Goal: Task Accomplishment & Management: Complete application form

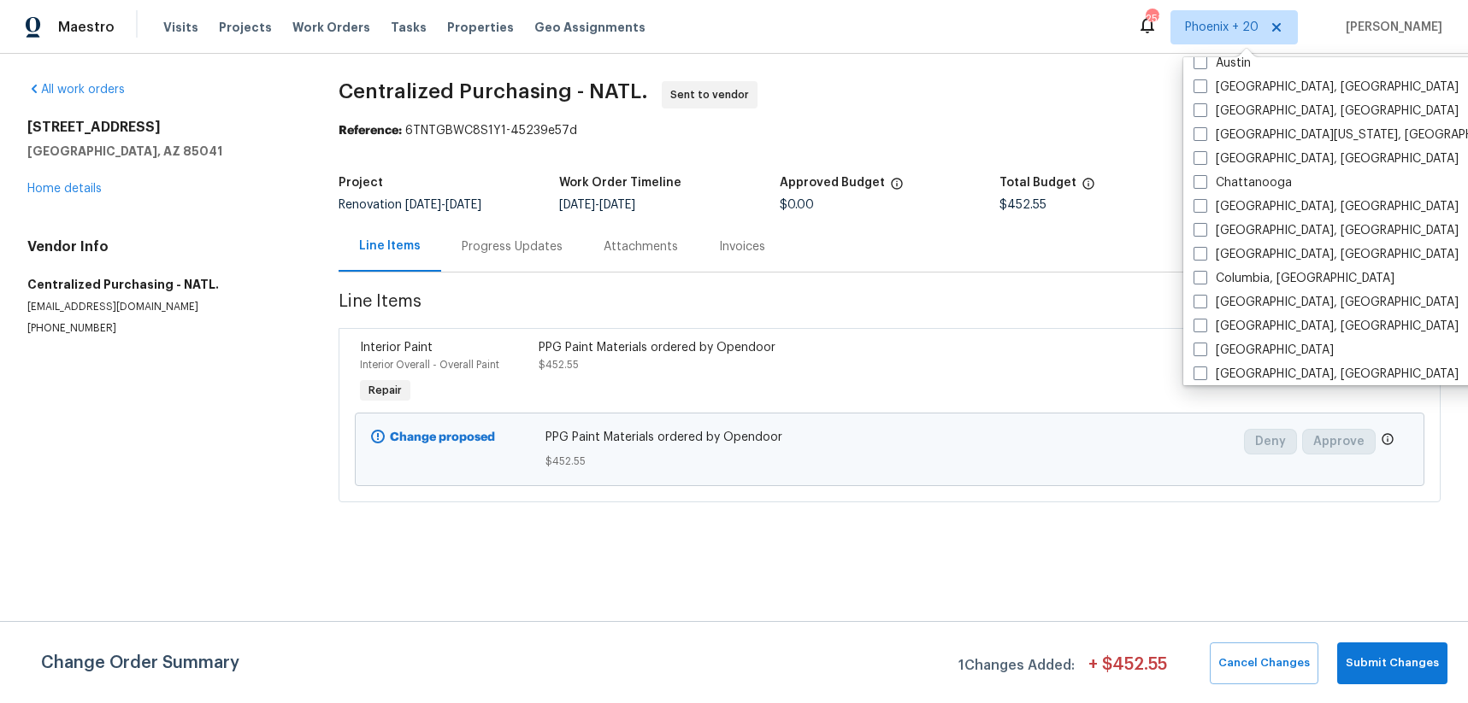
scroll to position [568, 0]
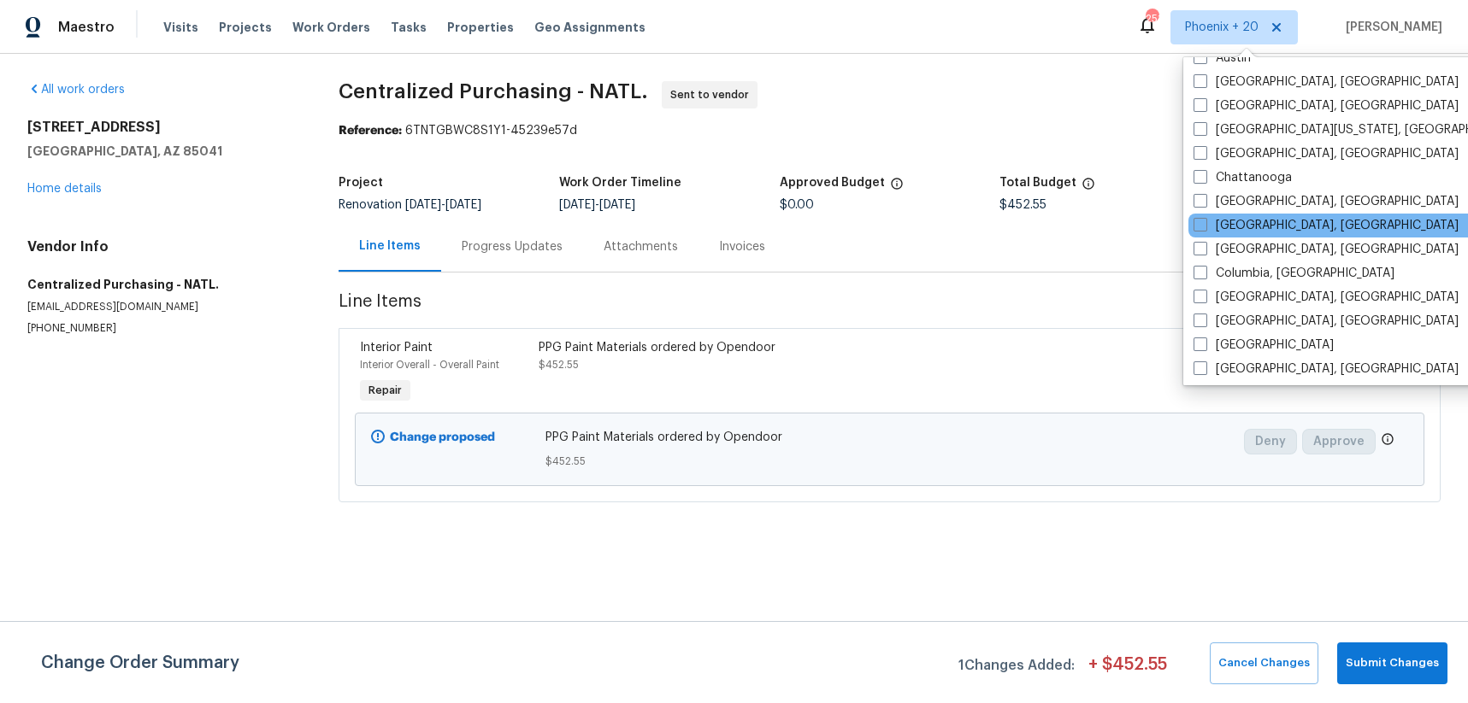
click at [1233, 215] on div "[GEOGRAPHIC_DATA], [GEOGRAPHIC_DATA]" at bounding box center [1360, 226] width 344 height 24
click at [1226, 225] on label "[GEOGRAPHIC_DATA], [GEOGRAPHIC_DATA]" at bounding box center [1325, 225] width 265 height 17
click at [1204, 225] on input "[GEOGRAPHIC_DATA], [GEOGRAPHIC_DATA]" at bounding box center [1198, 222] width 11 height 11
checkbox input "true"
click at [396, 21] on span "Tasks" at bounding box center [409, 27] width 36 height 12
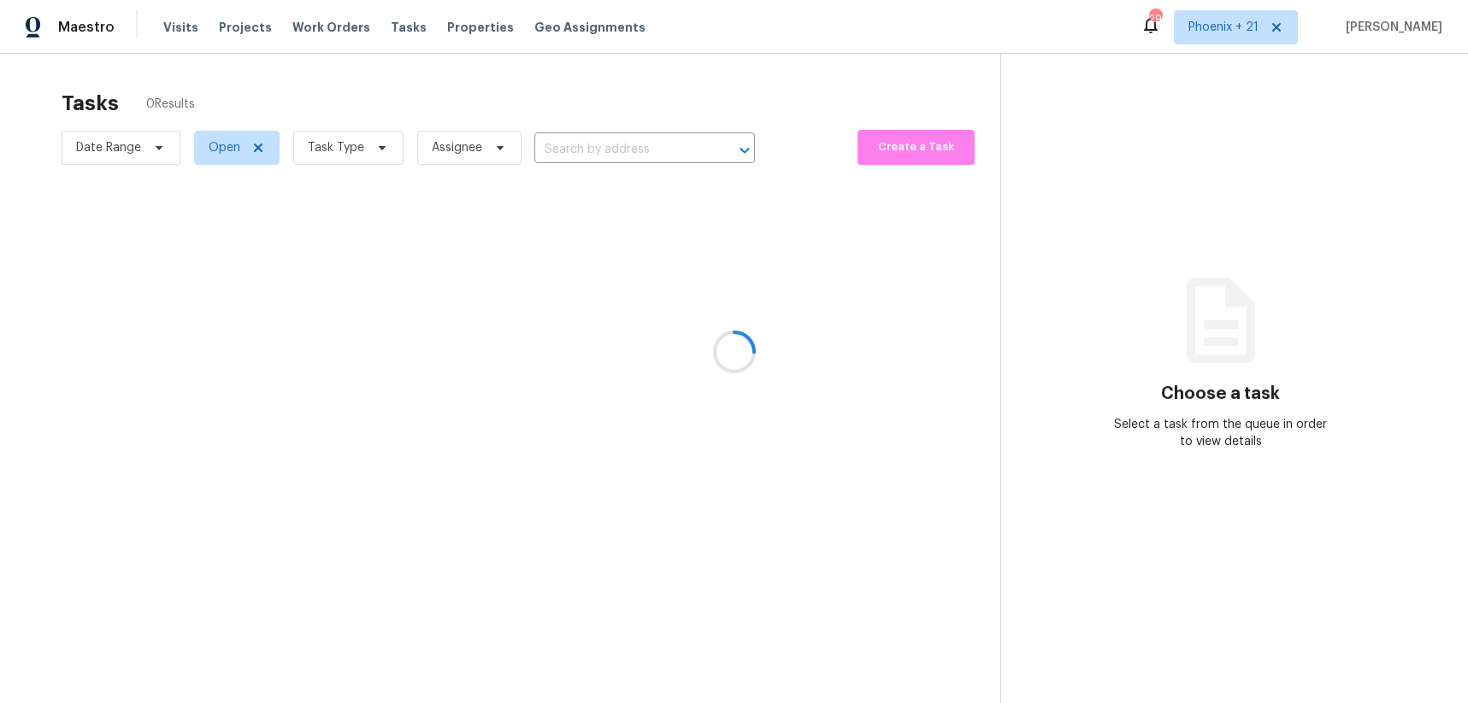
click at [347, 25] on div at bounding box center [734, 351] width 1468 height 703
click at [341, 32] on div at bounding box center [734, 351] width 1468 height 703
click at [344, 27] on div at bounding box center [734, 351] width 1468 height 703
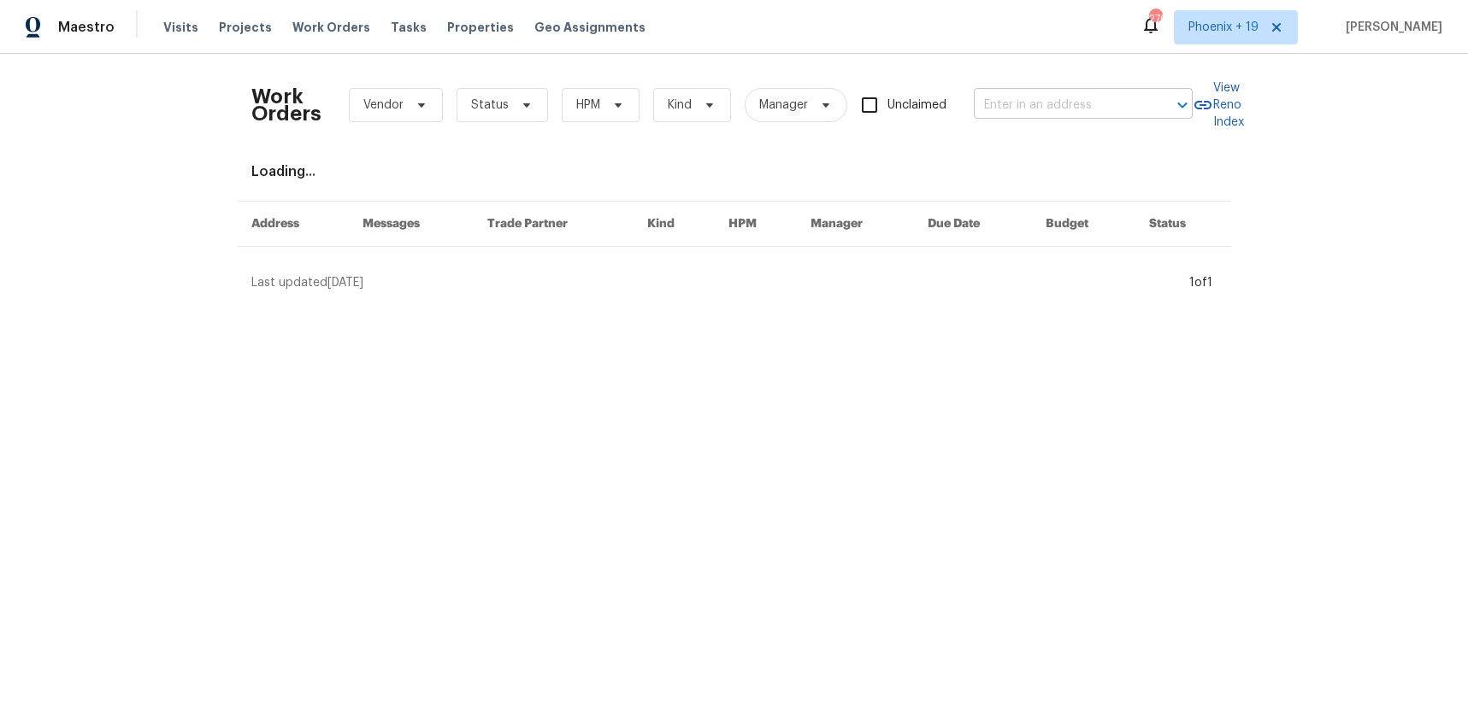
click at [1007, 97] on input "text" at bounding box center [1059, 105] width 171 height 26
paste input "[STREET_ADDRESS][PERSON_NAME]"
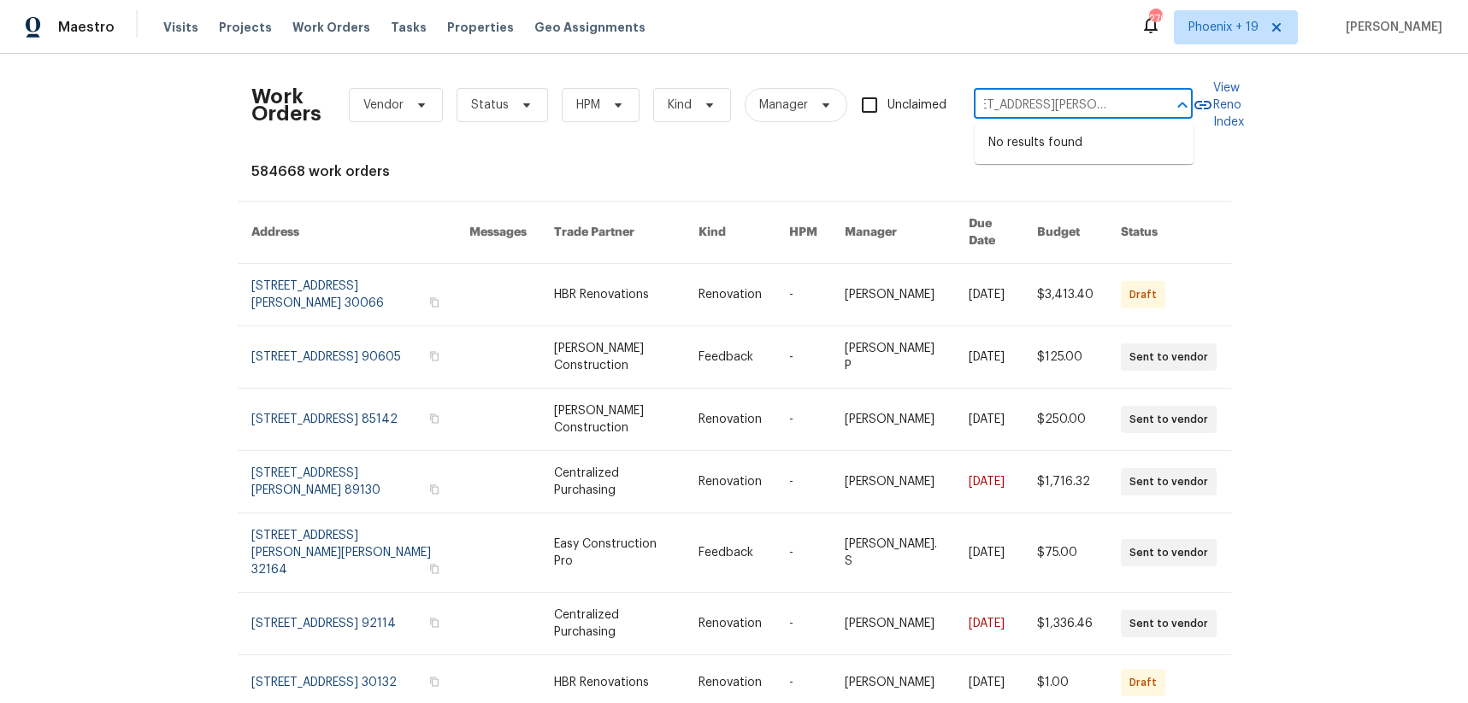
type input "[STREET_ADDRESS][PERSON_NAME]"
click at [1246, 24] on span "Phoenix + 19" at bounding box center [1223, 27] width 70 height 17
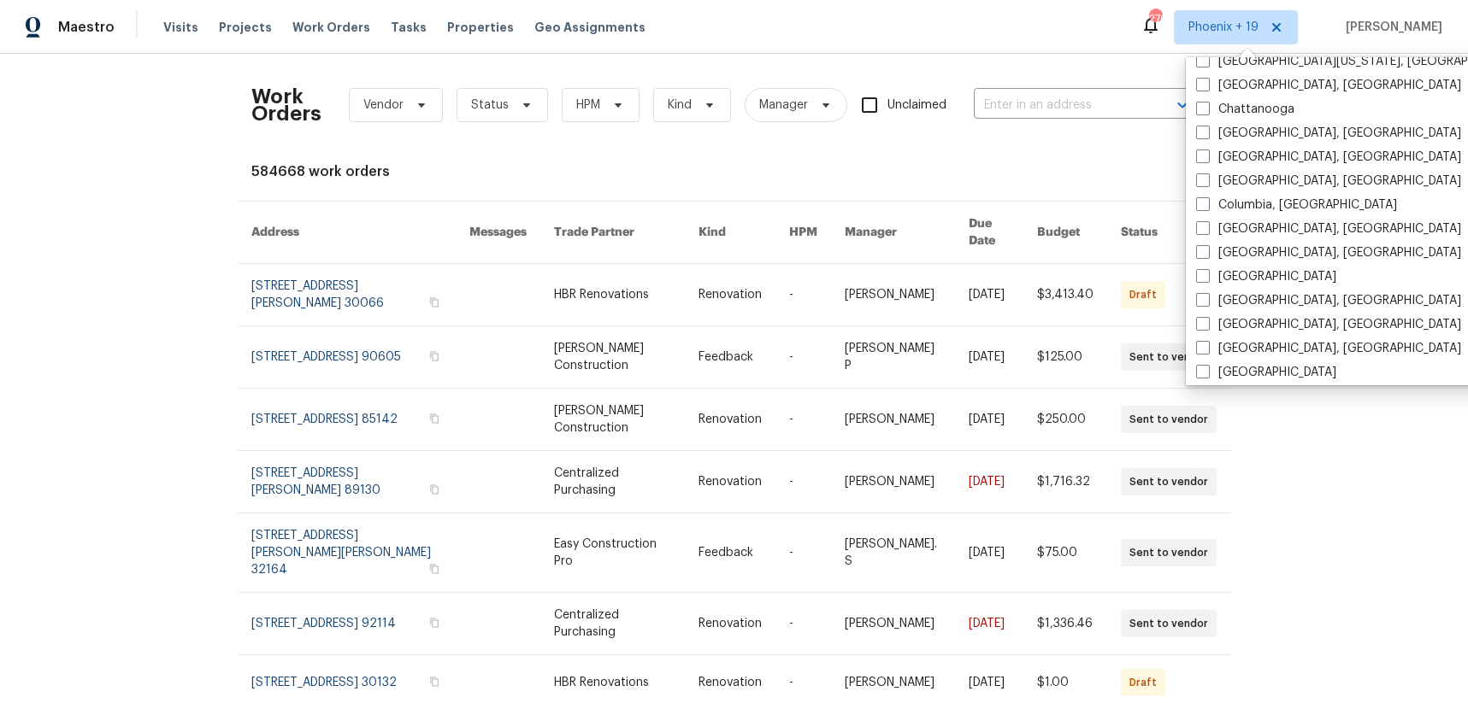
scroll to position [618, 0]
click at [1227, 149] on label "[GEOGRAPHIC_DATA], [GEOGRAPHIC_DATA]" at bounding box center [1328, 152] width 265 height 17
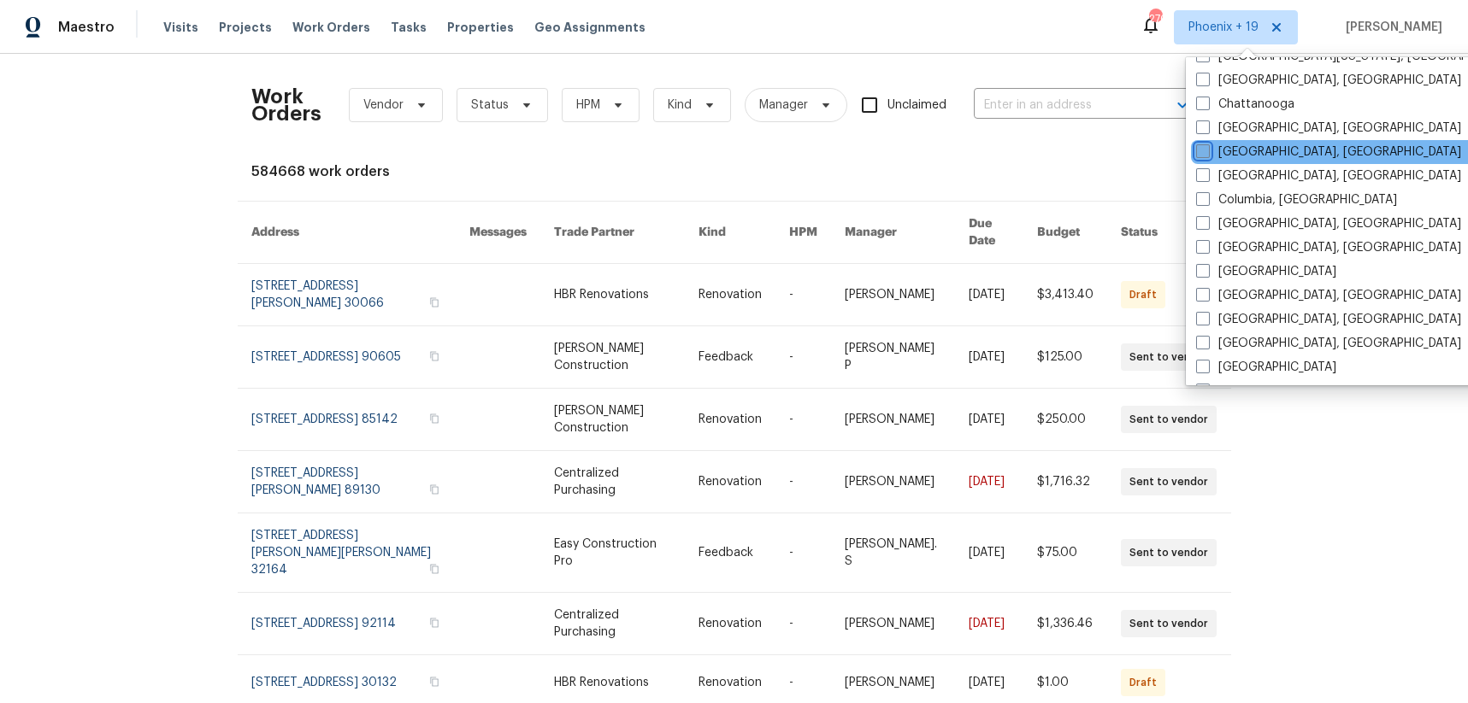
click at [1207, 149] on input "[GEOGRAPHIC_DATA], [GEOGRAPHIC_DATA]" at bounding box center [1201, 149] width 11 height 11
checkbox input "true"
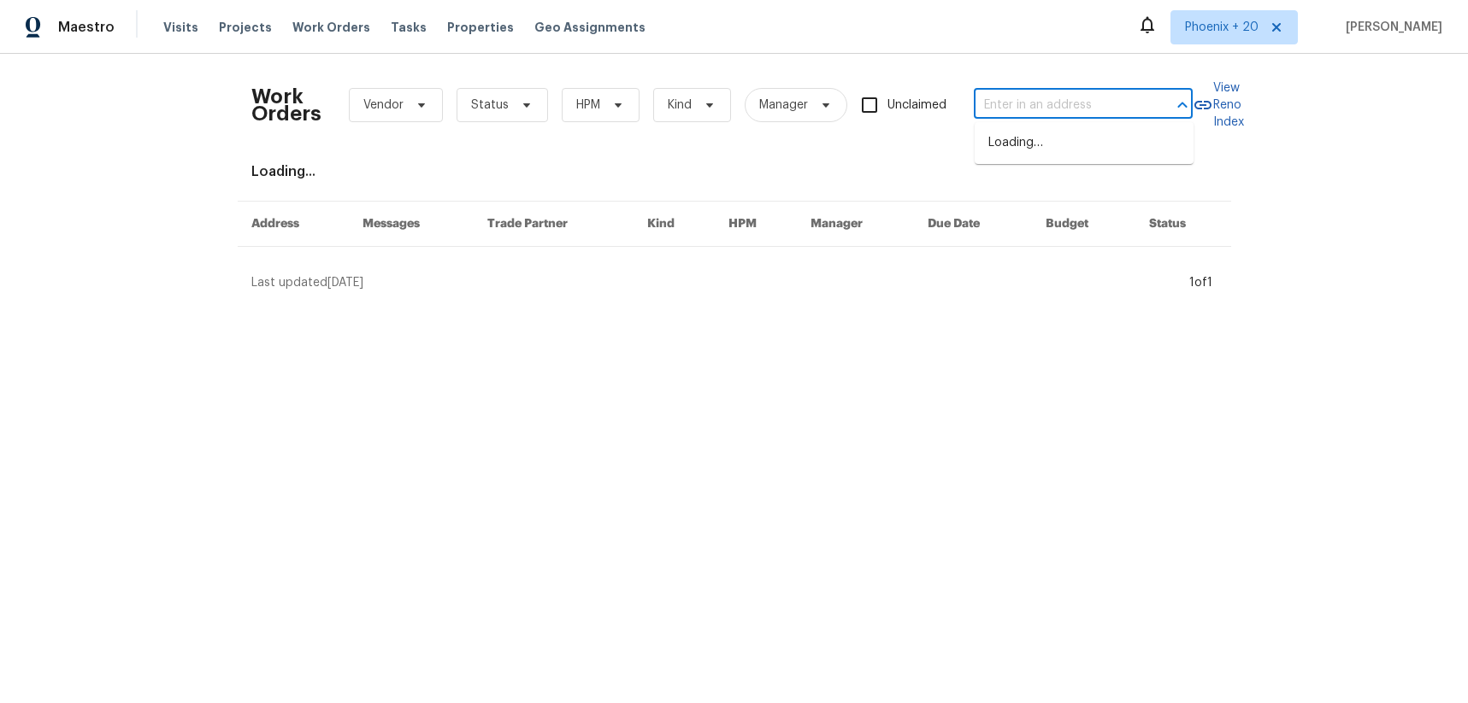
click at [1025, 92] on input "text" at bounding box center [1059, 105] width 171 height 26
click at [1045, 109] on input "text" at bounding box center [1059, 105] width 171 height 26
paste input "[STREET_ADDRESS][PERSON_NAME]"
type input "[STREET_ADDRESS][PERSON_NAME]"
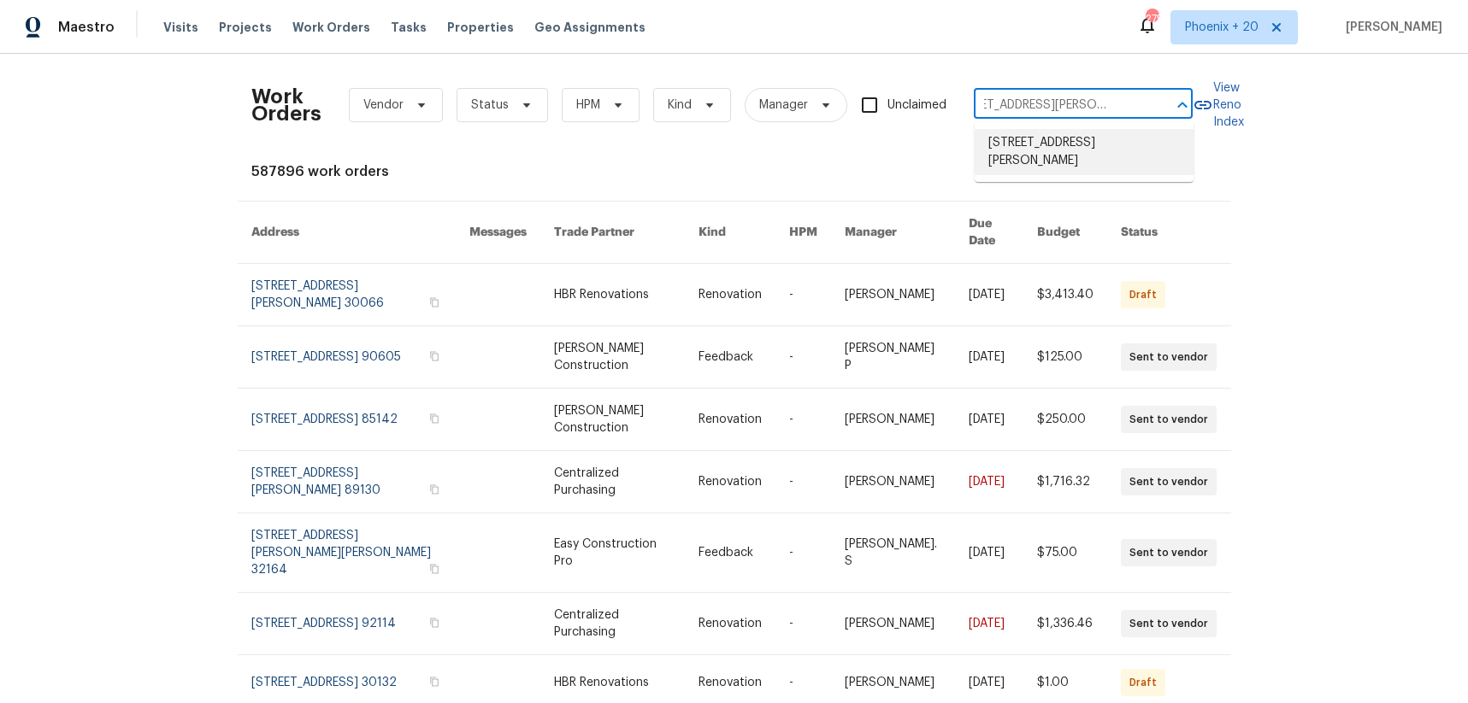
click at [1040, 140] on li "[STREET_ADDRESS][PERSON_NAME]" at bounding box center [1083, 152] width 219 height 46
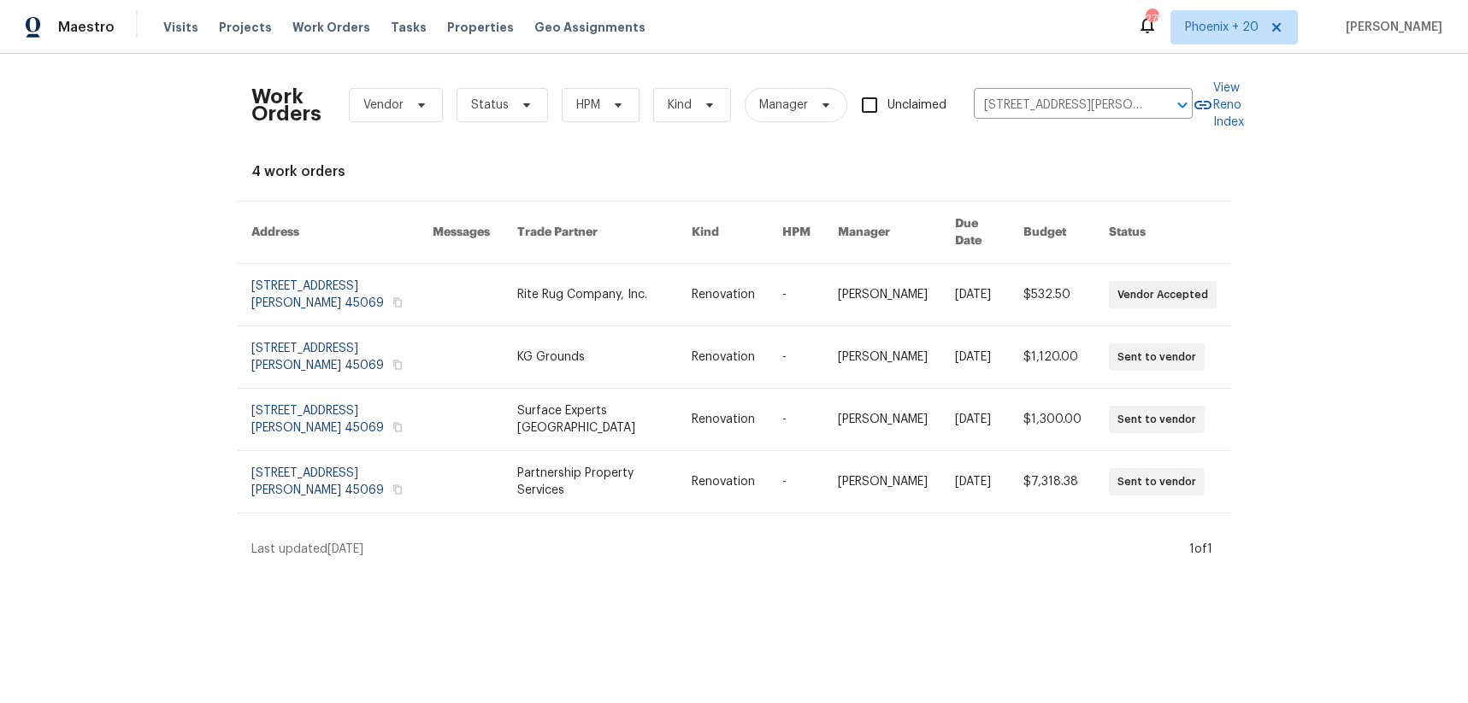
click at [614, 245] on th "Trade Partner" at bounding box center [590, 233] width 175 height 62
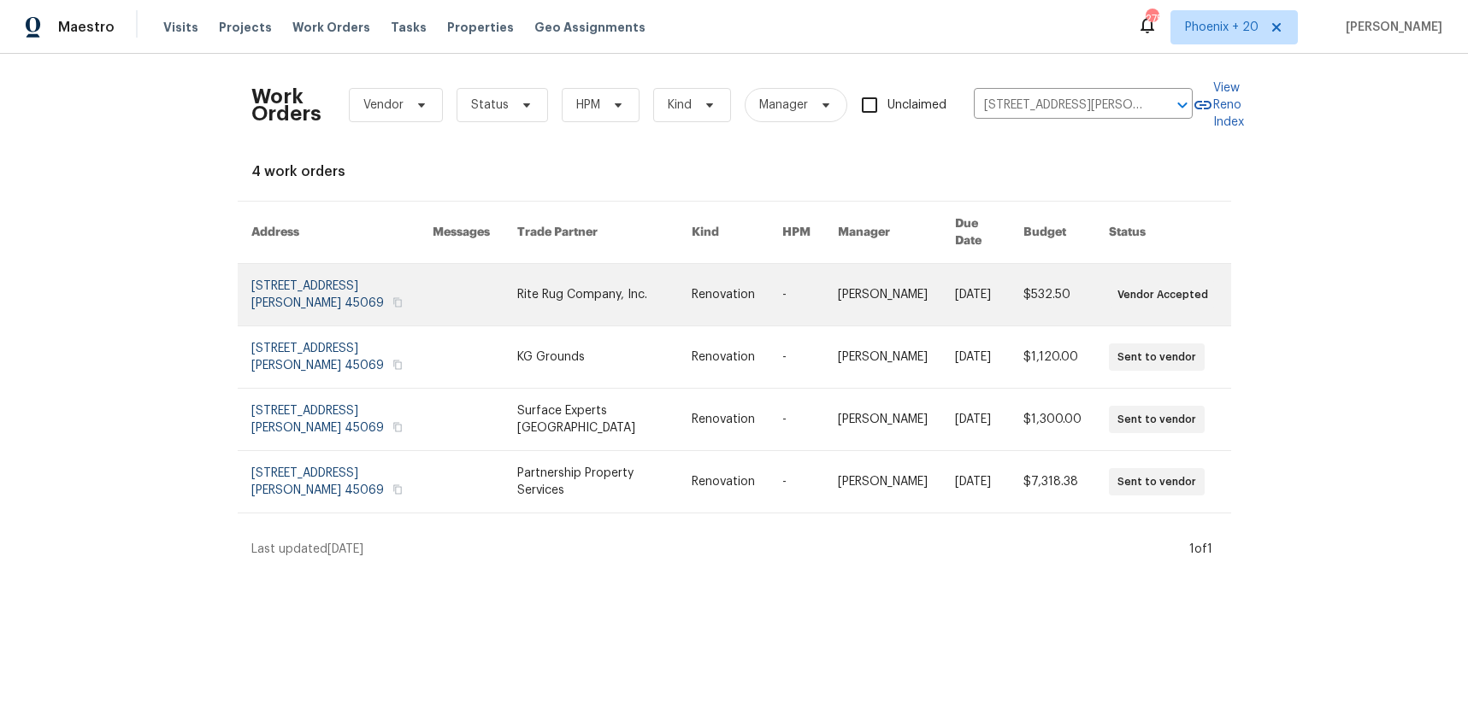
click at [607, 265] on link at bounding box center [604, 295] width 175 height 62
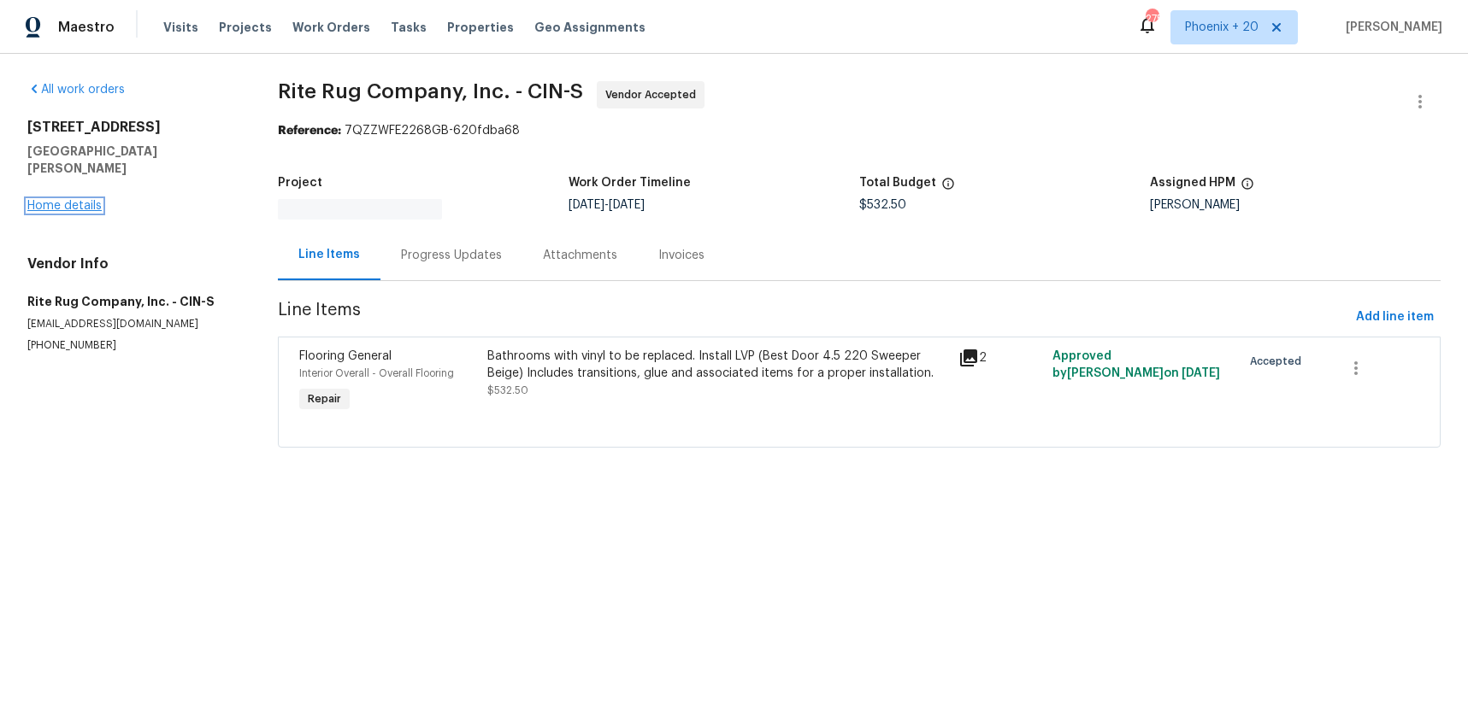
click at [42, 200] on link "Home details" at bounding box center [64, 206] width 74 height 12
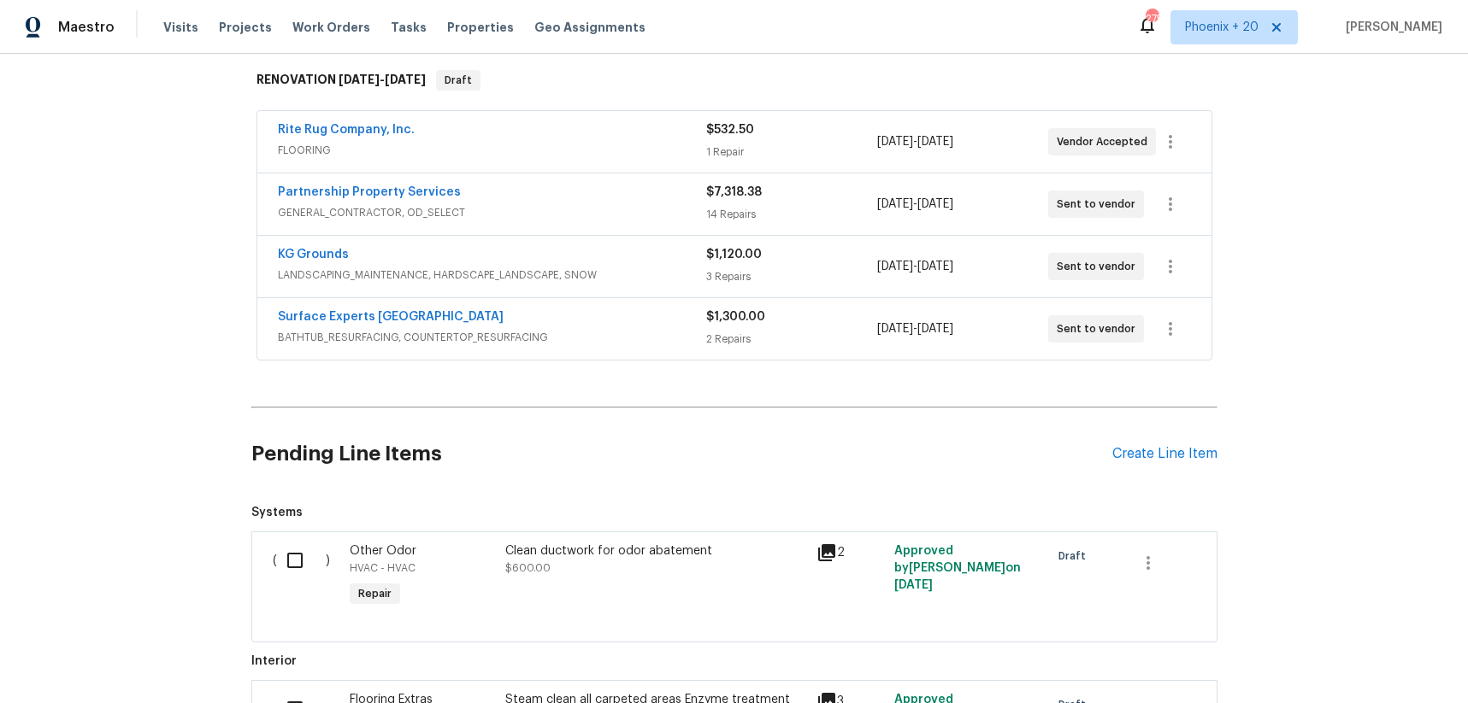
scroll to position [492, 0]
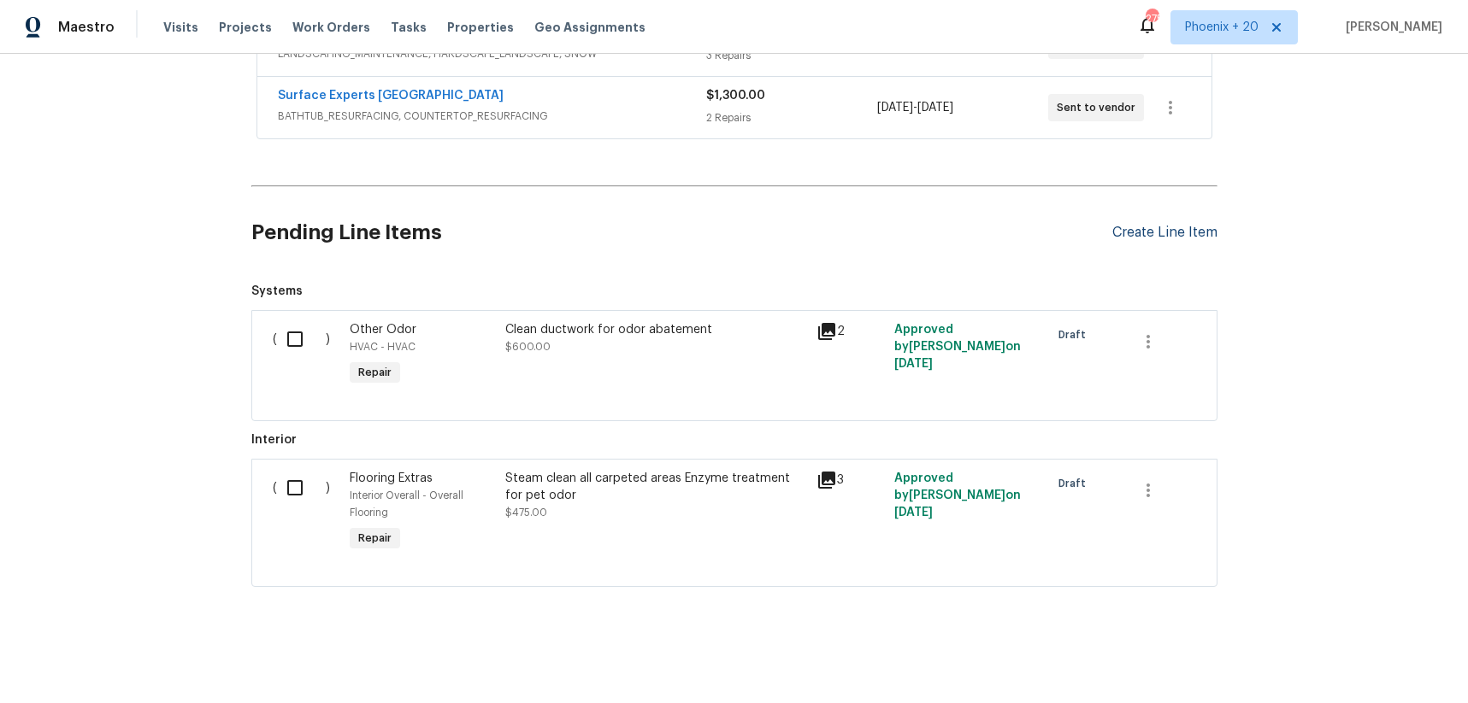
click at [1126, 226] on div "Create Line Item" at bounding box center [1164, 233] width 105 height 16
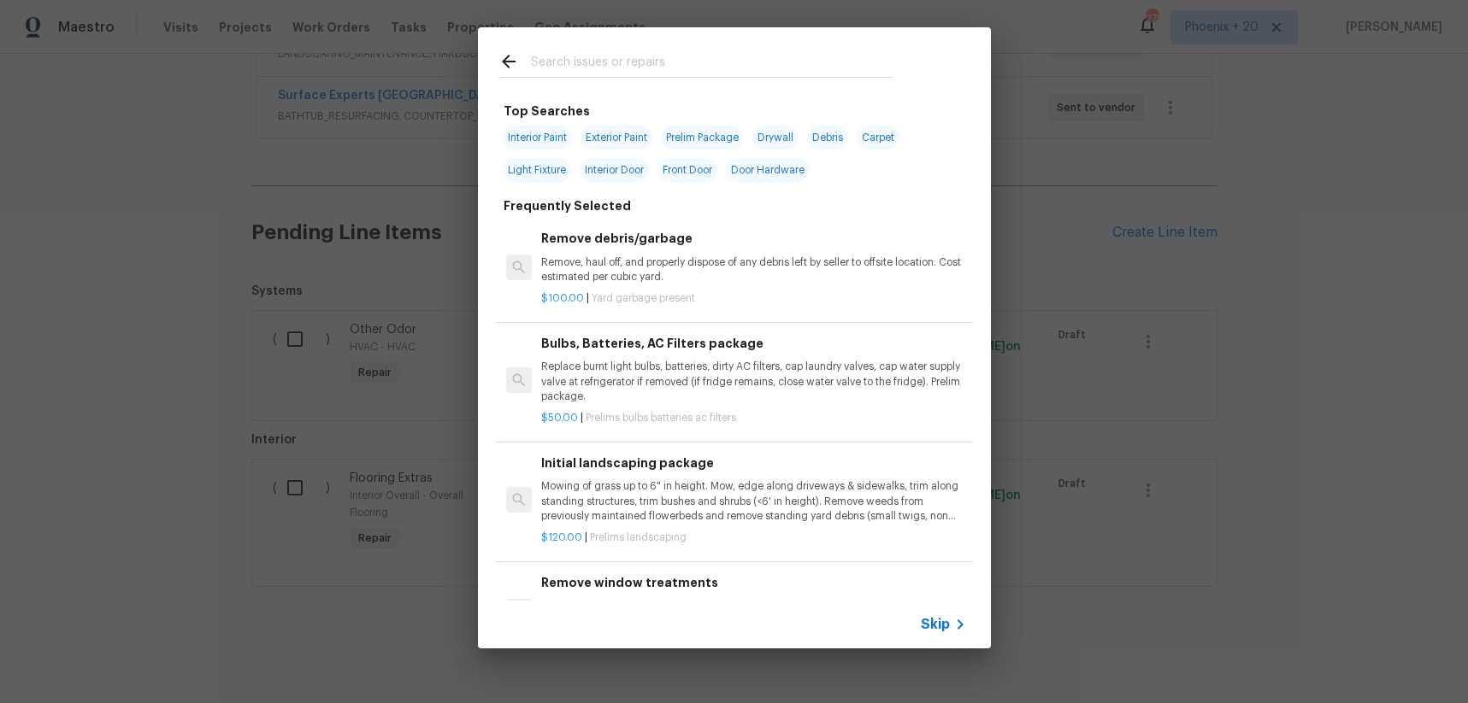
click at [695, 56] on input "text" at bounding box center [712, 64] width 362 height 26
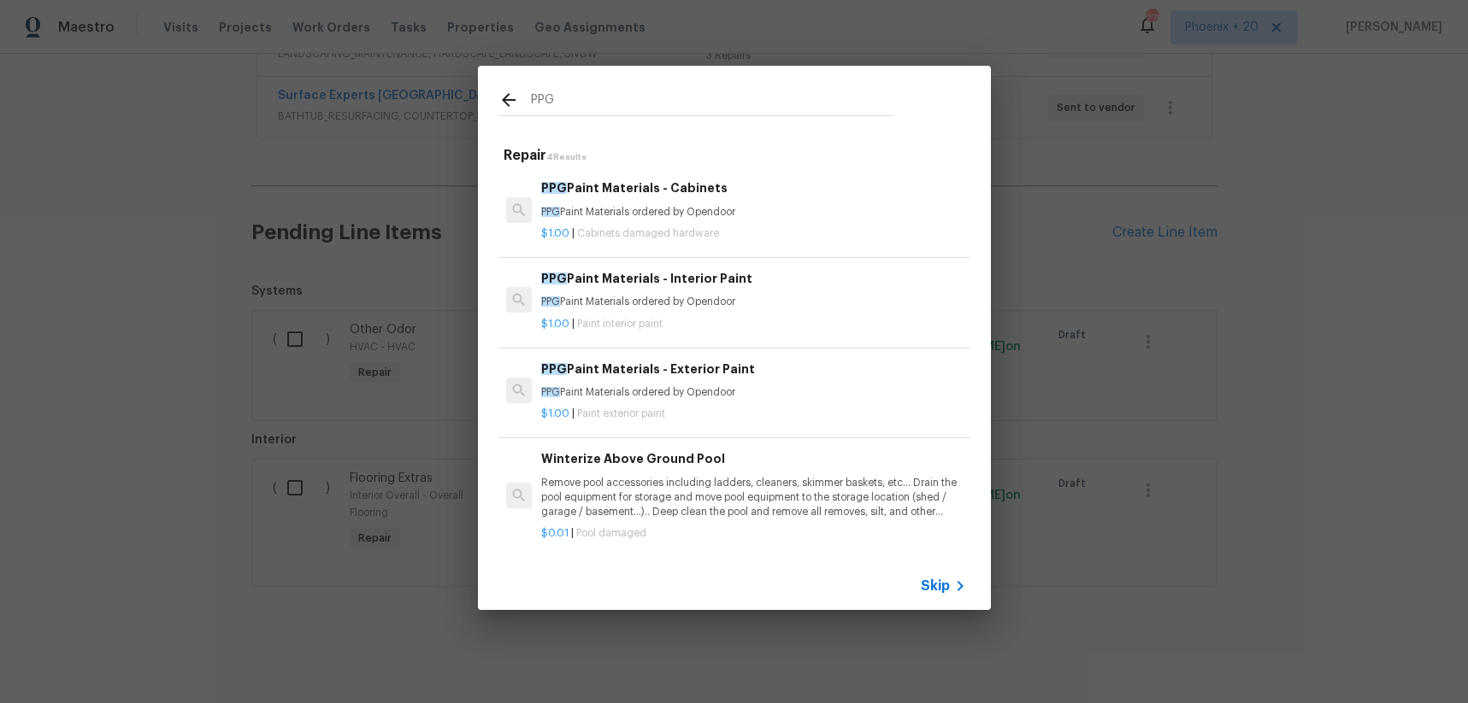
type input "PPG"
click at [788, 227] on p "$1.00 | Cabinets damaged hardware" at bounding box center [753, 234] width 424 height 15
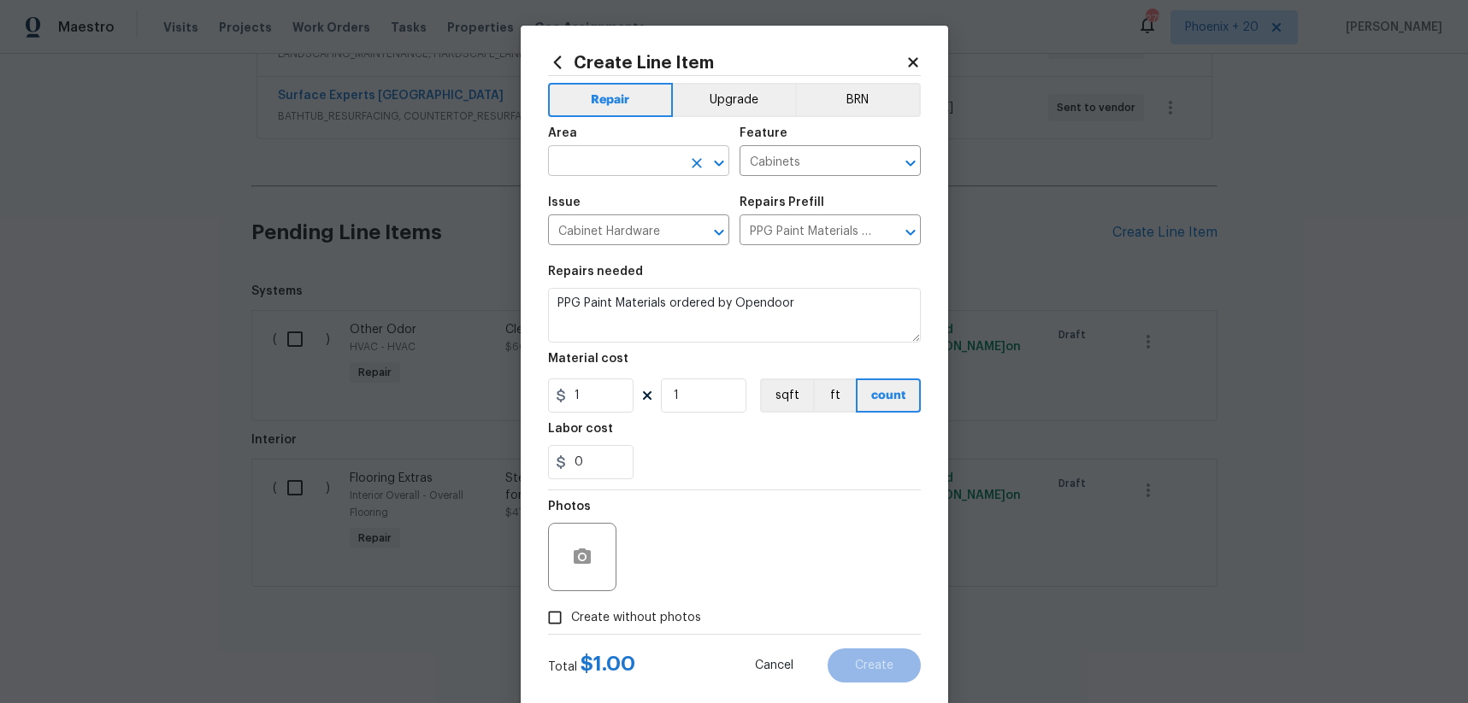
click at [617, 158] on input "text" at bounding box center [614, 163] width 133 height 26
click at [618, 229] on li "Interior Overall" at bounding box center [638, 229] width 181 height 28
type input "Interior Overall"
drag, startPoint x: 606, startPoint y: 391, endPoint x: 567, endPoint y: 391, distance: 39.3
click at [565, 391] on div "1" at bounding box center [590, 396] width 85 height 34
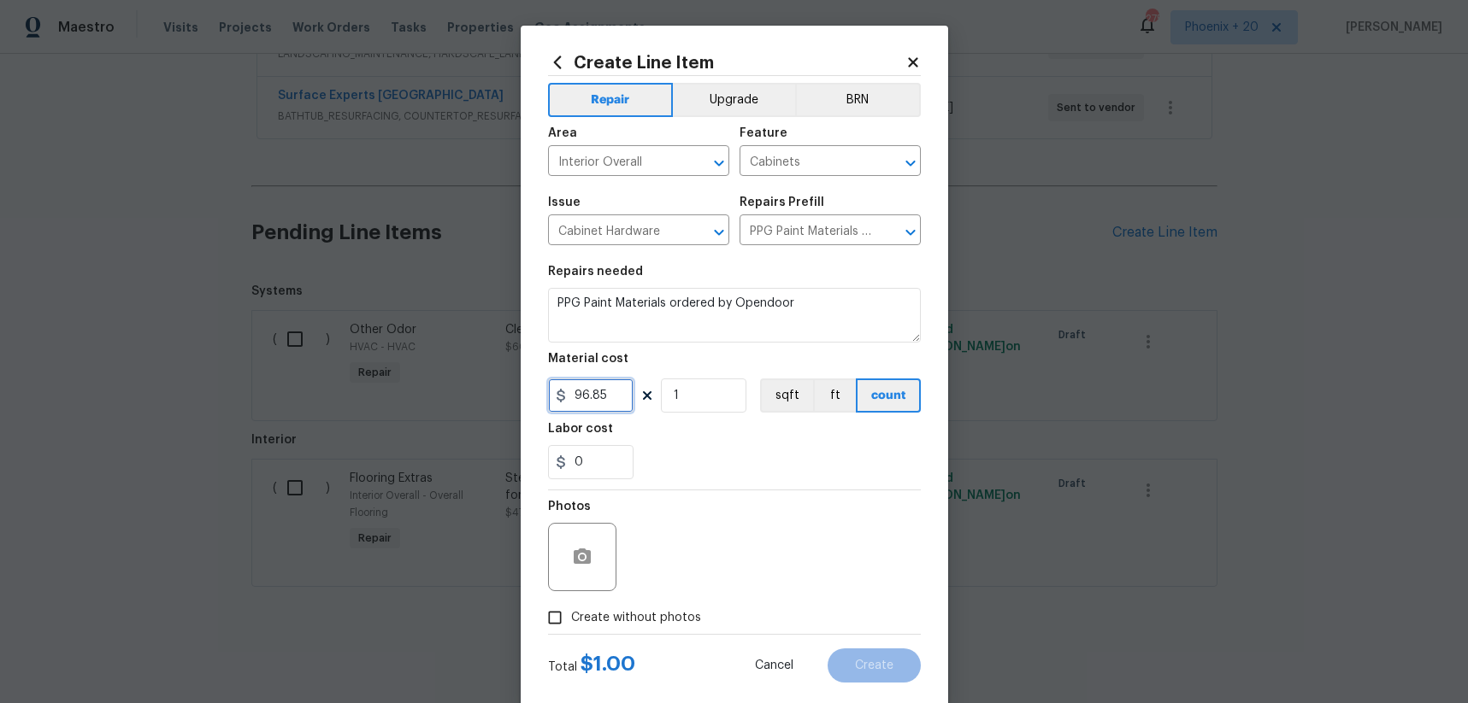
type input "96.85"
click at [664, 615] on span "Create without photos" at bounding box center [636, 618] width 130 height 18
click at [571, 615] on input "Create without photos" at bounding box center [554, 618] width 32 height 32
checkbox input "true"
click at [687, 573] on textarea at bounding box center [775, 557] width 291 height 68
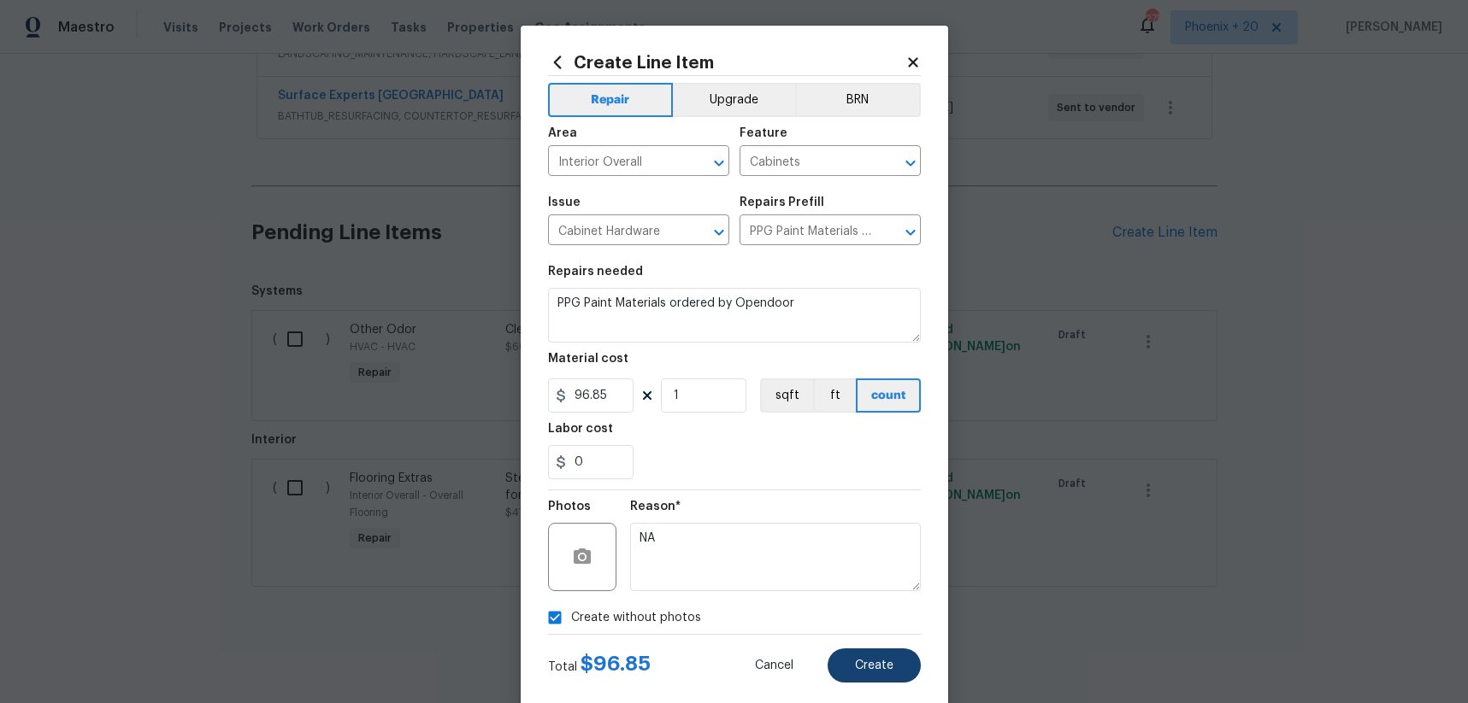
type textarea "NA"
click at [894, 675] on button "Create" at bounding box center [873, 666] width 93 height 34
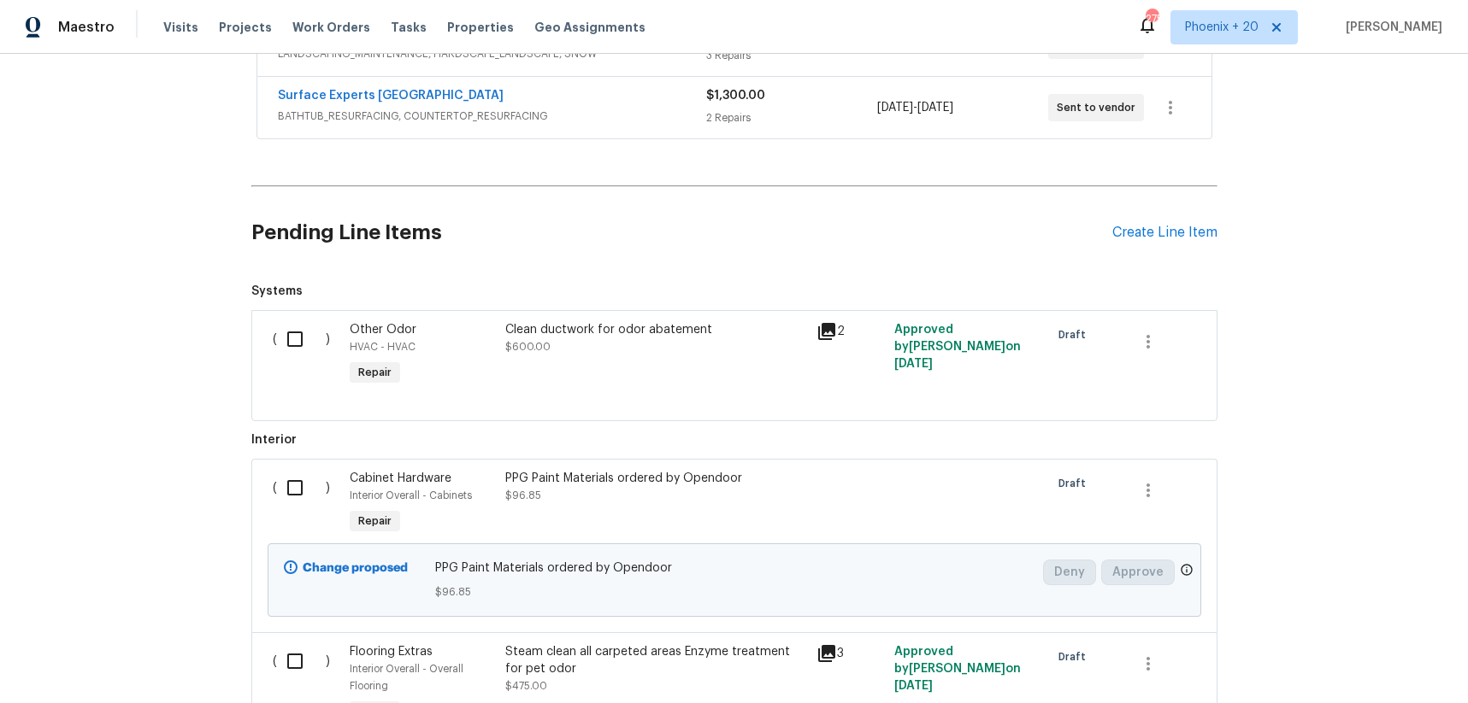
click at [1206, 214] on div "Pending Line Items Create Line Item" at bounding box center [734, 232] width 966 height 79
click at [1171, 233] on div "Create Line Item" at bounding box center [1164, 233] width 105 height 16
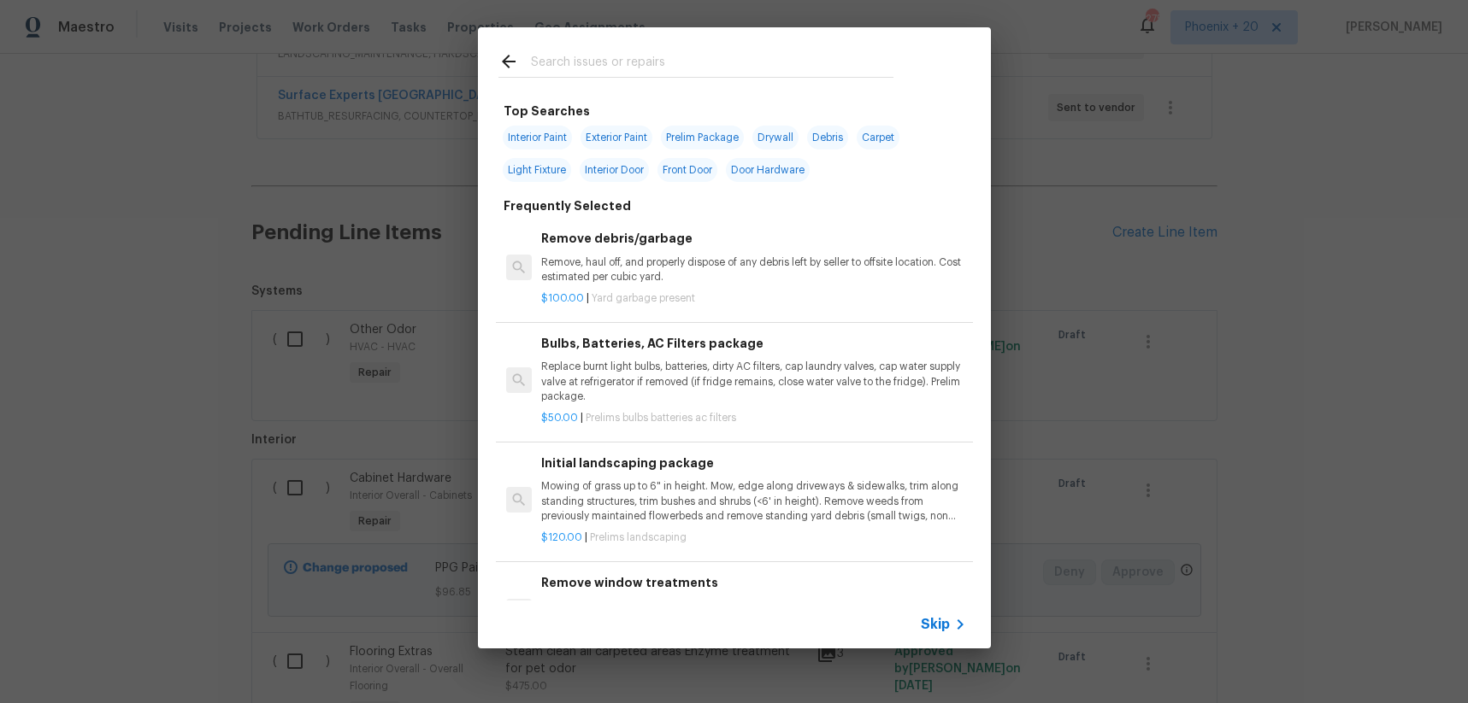
click at [749, 68] on input "text" at bounding box center [712, 64] width 362 height 26
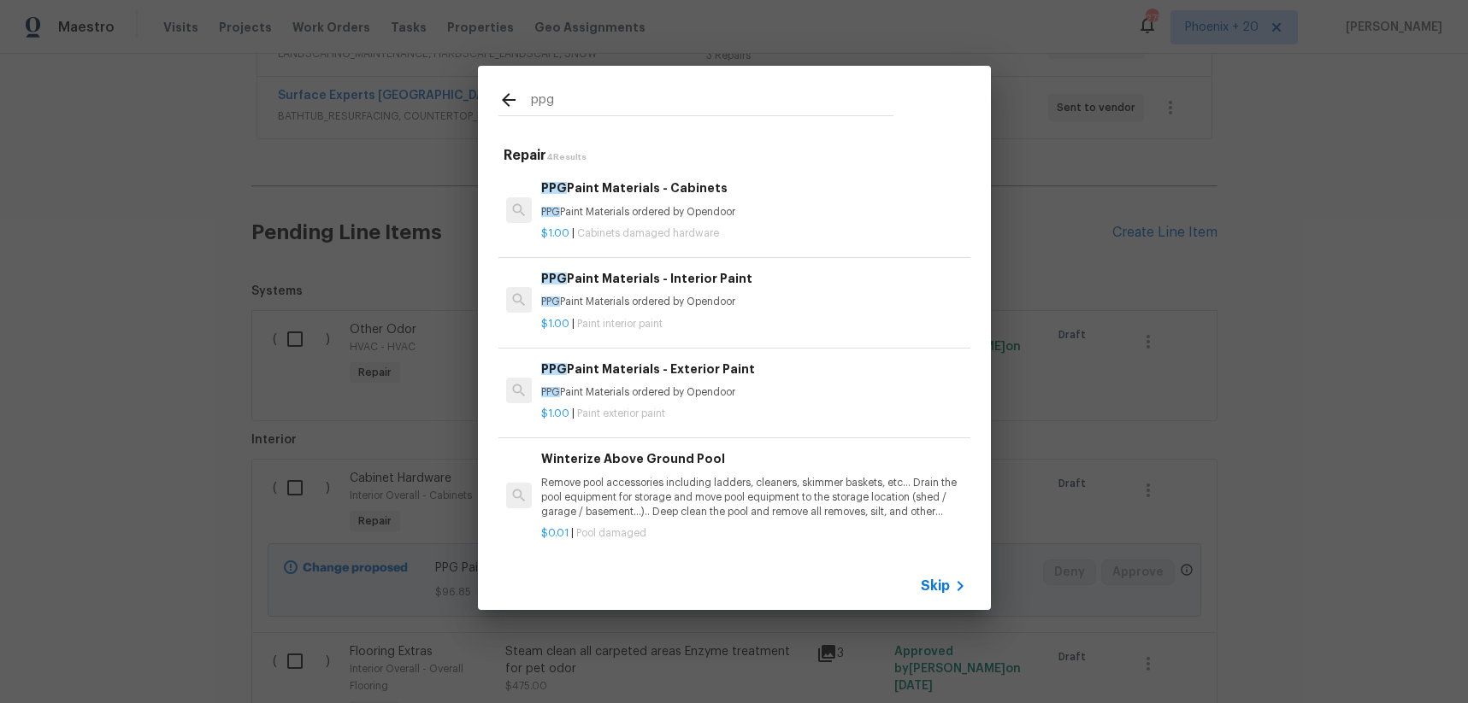
type input "ppg"
click at [732, 291] on div "PPG Paint Materials - Interior Paint PPG Paint Materials ordered by Opendoor" at bounding box center [753, 289] width 424 height 41
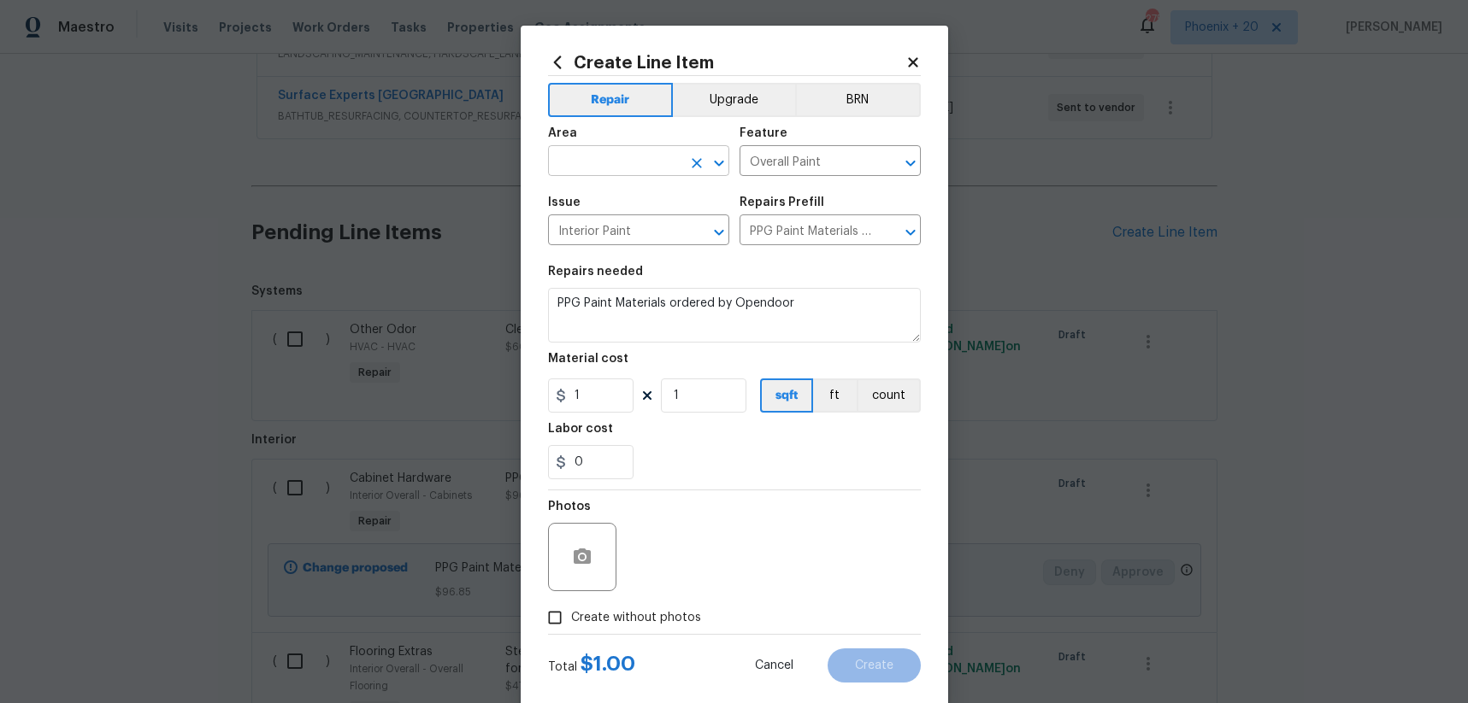
click at [601, 163] on input "text" at bounding box center [614, 163] width 133 height 26
click at [637, 223] on li "Interior Overall" at bounding box center [638, 229] width 181 height 28
type input "Interior Overall"
drag, startPoint x: 613, startPoint y: 384, endPoint x: 602, endPoint y: 390, distance: 12.6
click at [602, 390] on input "1" at bounding box center [590, 396] width 85 height 34
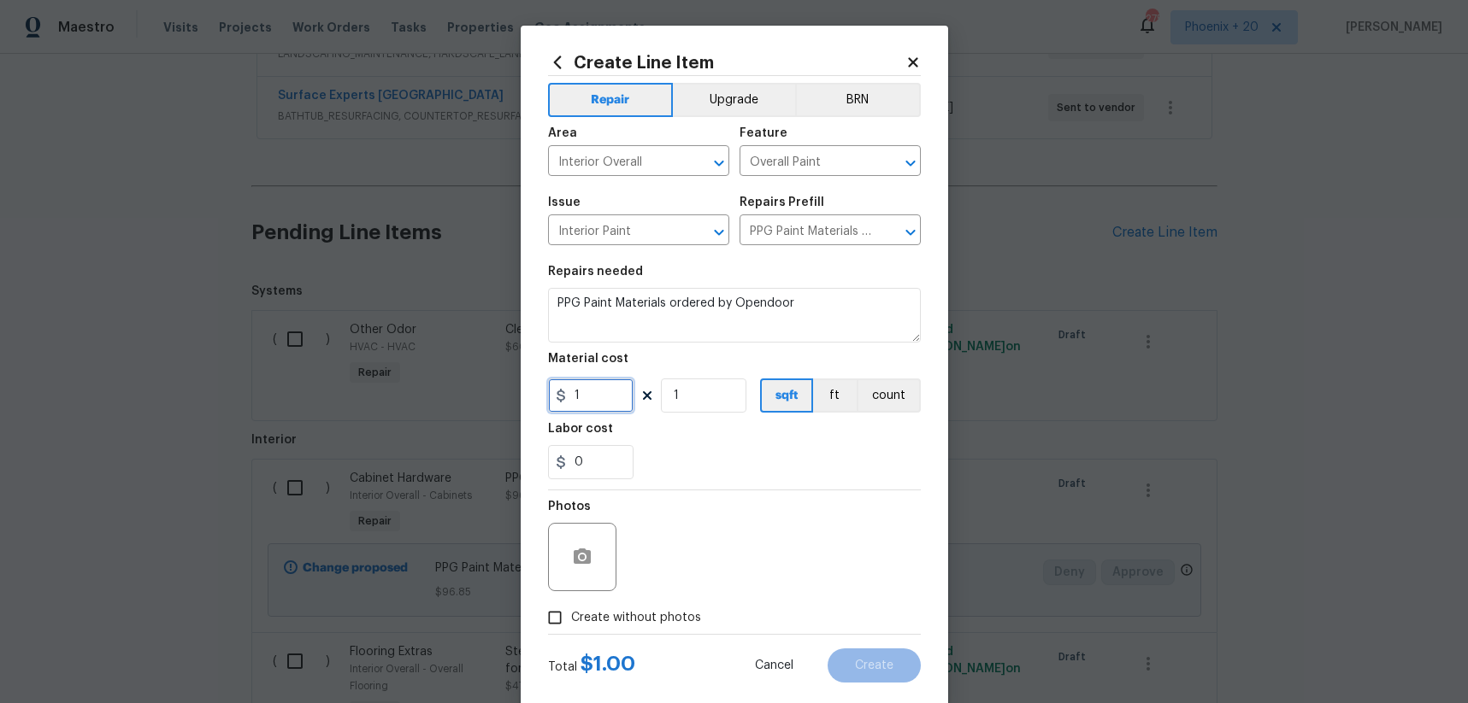
drag, startPoint x: 601, startPoint y: 394, endPoint x: 555, endPoint y: 388, distance: 46.5
click at [544, 394] on div "Create Line Item Repair Upgrade BRN Area Interior Overall ​ Feature Overall Pai…" at bounding box center [734, 368] width 427 height 685
type input "692.85"
click at [658, 617] on span "Create without photos" at bounding box center [636, 618] width 130 height 18
click at [571, 617] on input "Create without photos" at bounding box center [554, 618] width 32 height 32
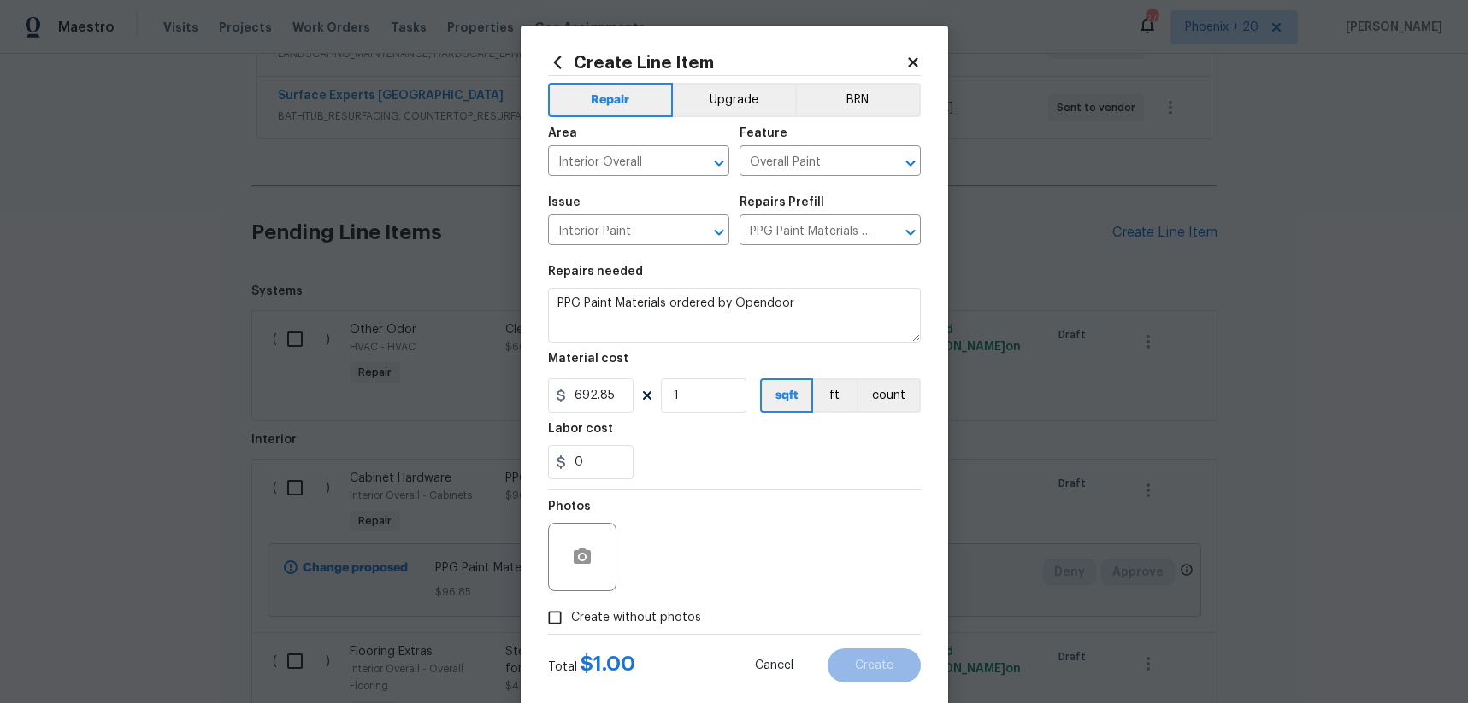
checkbox input "true"
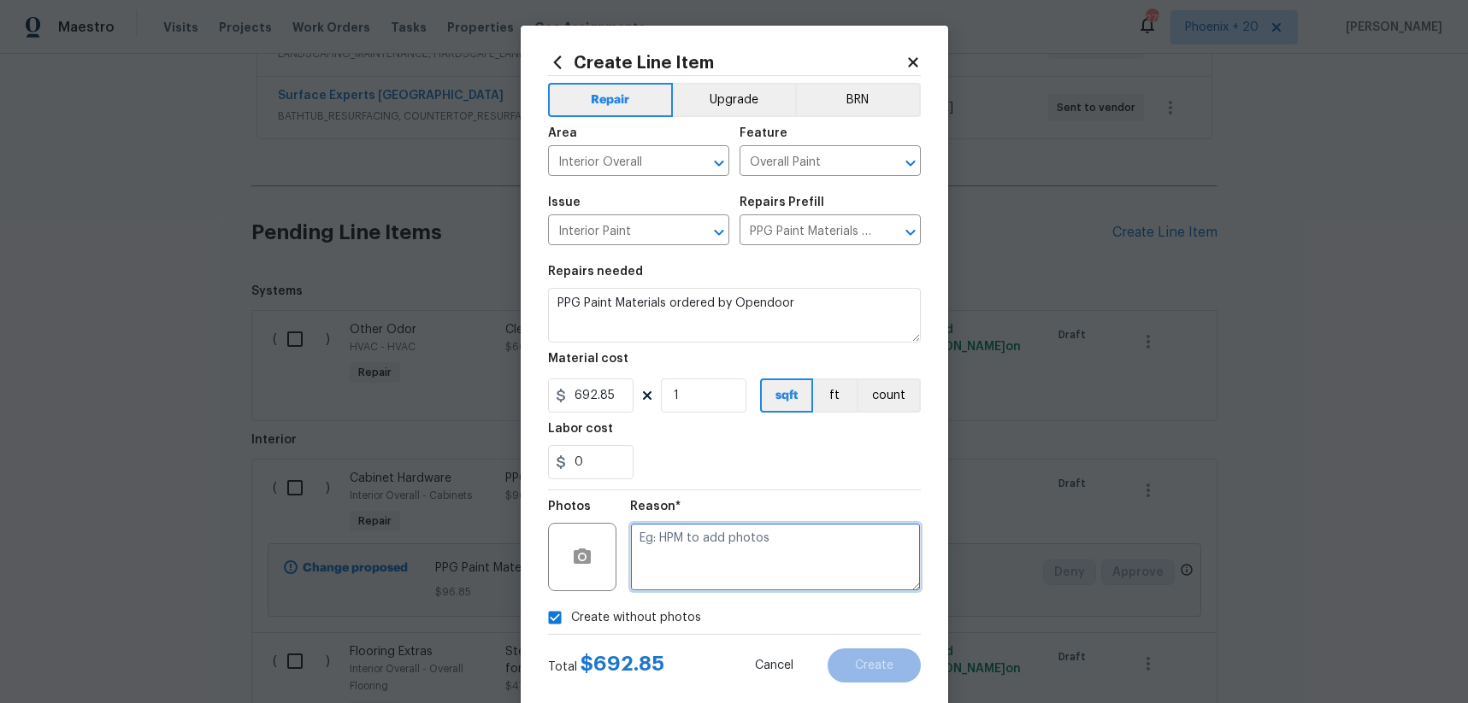
click at [672, 575] on textarea at bounding box center [775, 557] width 291 height 68
type textarea "NA"
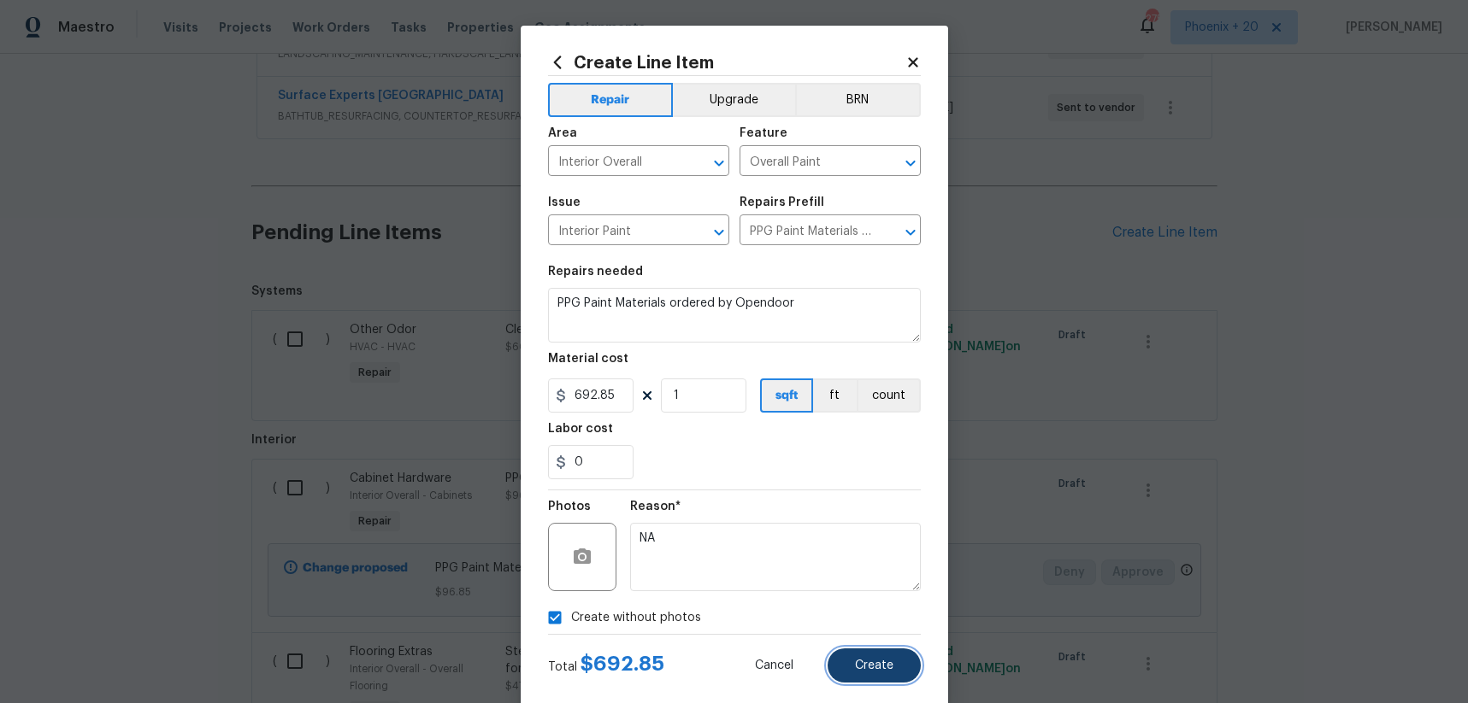
click at [865, 649] on button "Create" at bounding box center [873, 666] width 93 height 34
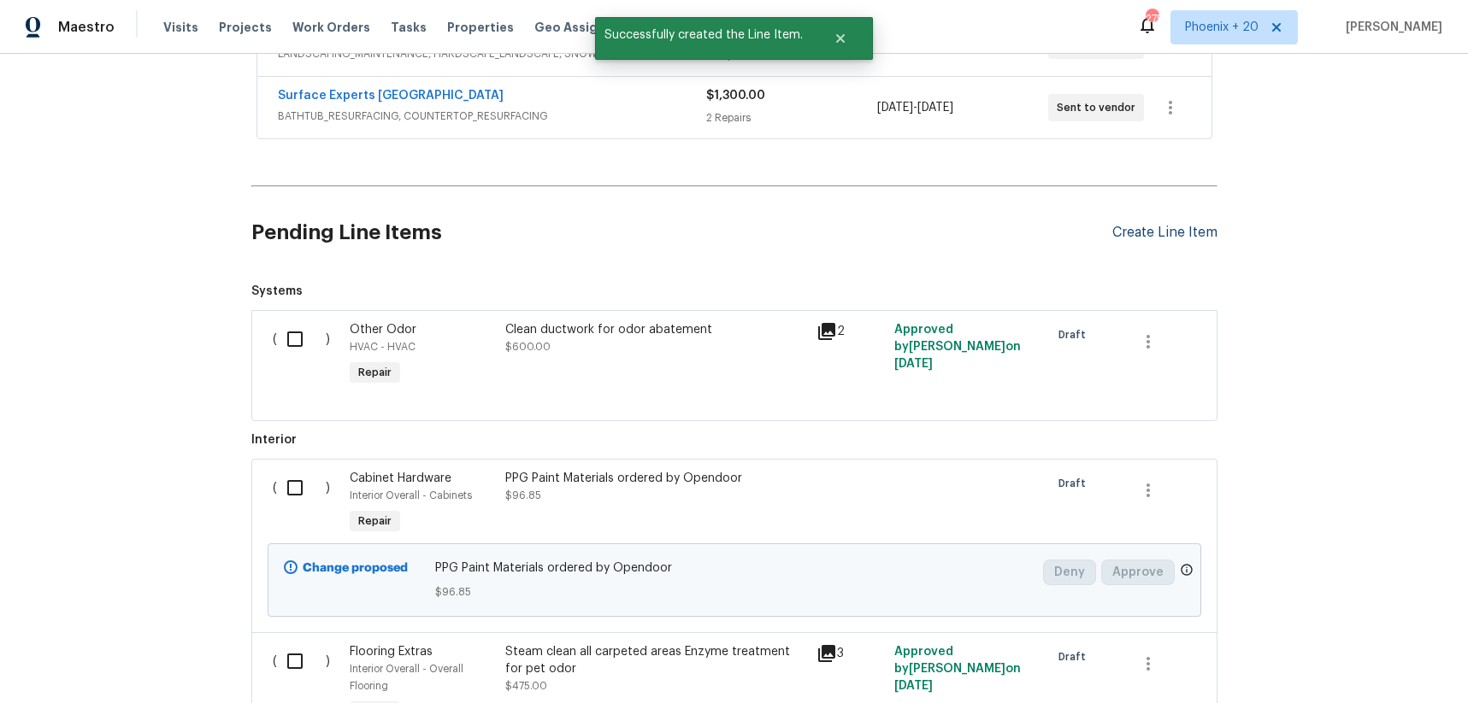
click at [1152, 237] on div "Create Line Item" at bounding box center [1164, 233] width 105 height 16
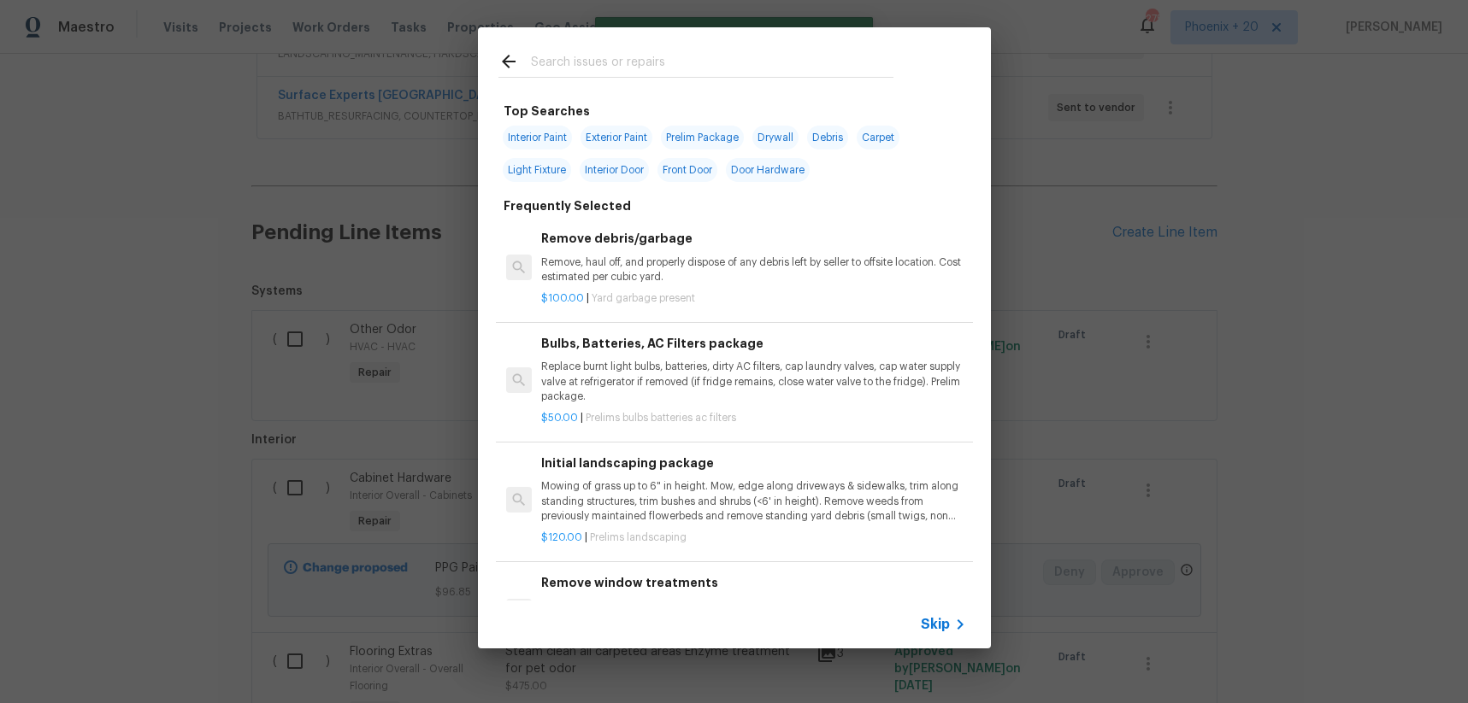
click at [779, 69] on input "text" at bounding box center [712, 64] width 362 height 26
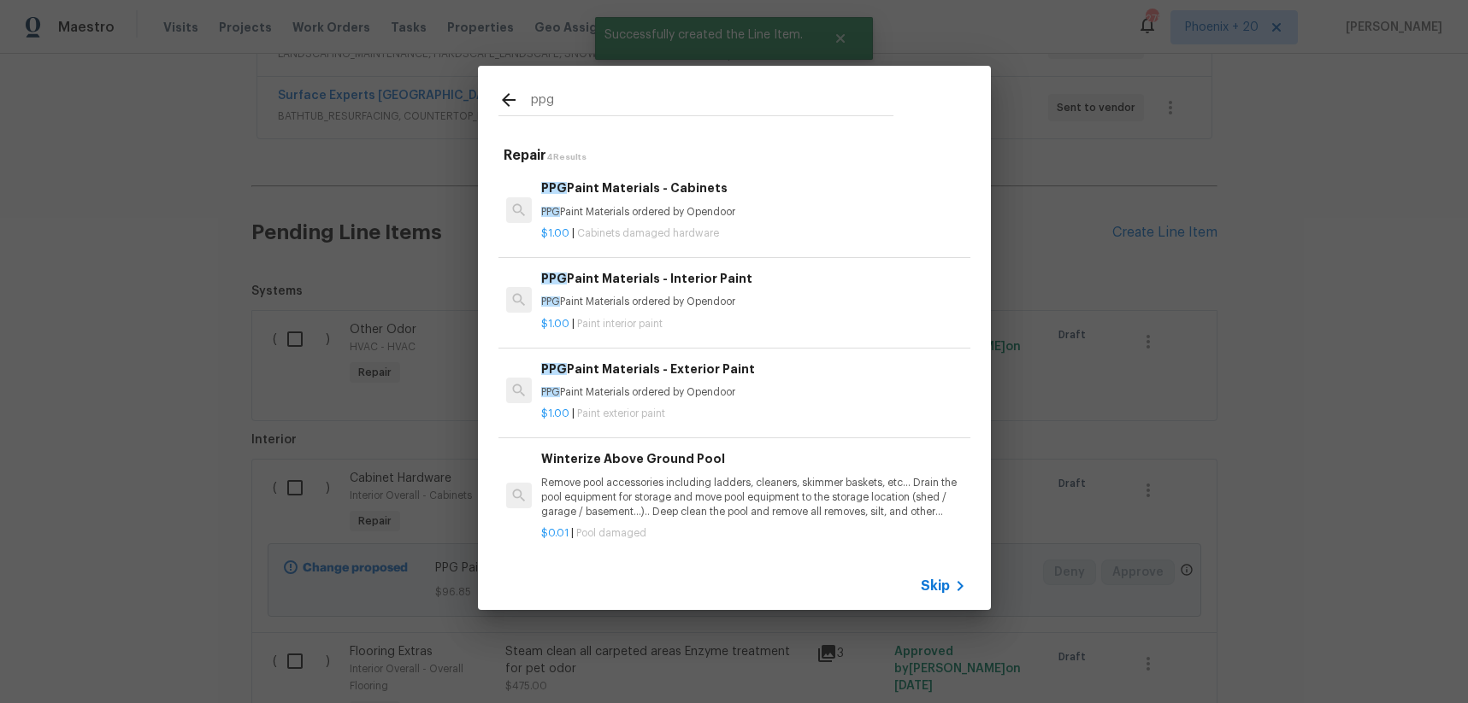
type input "ppg"
click at [811, 405] on div "$1.00 | Paint exterior paint" at bounding box center [753, 410] width 424 height 21
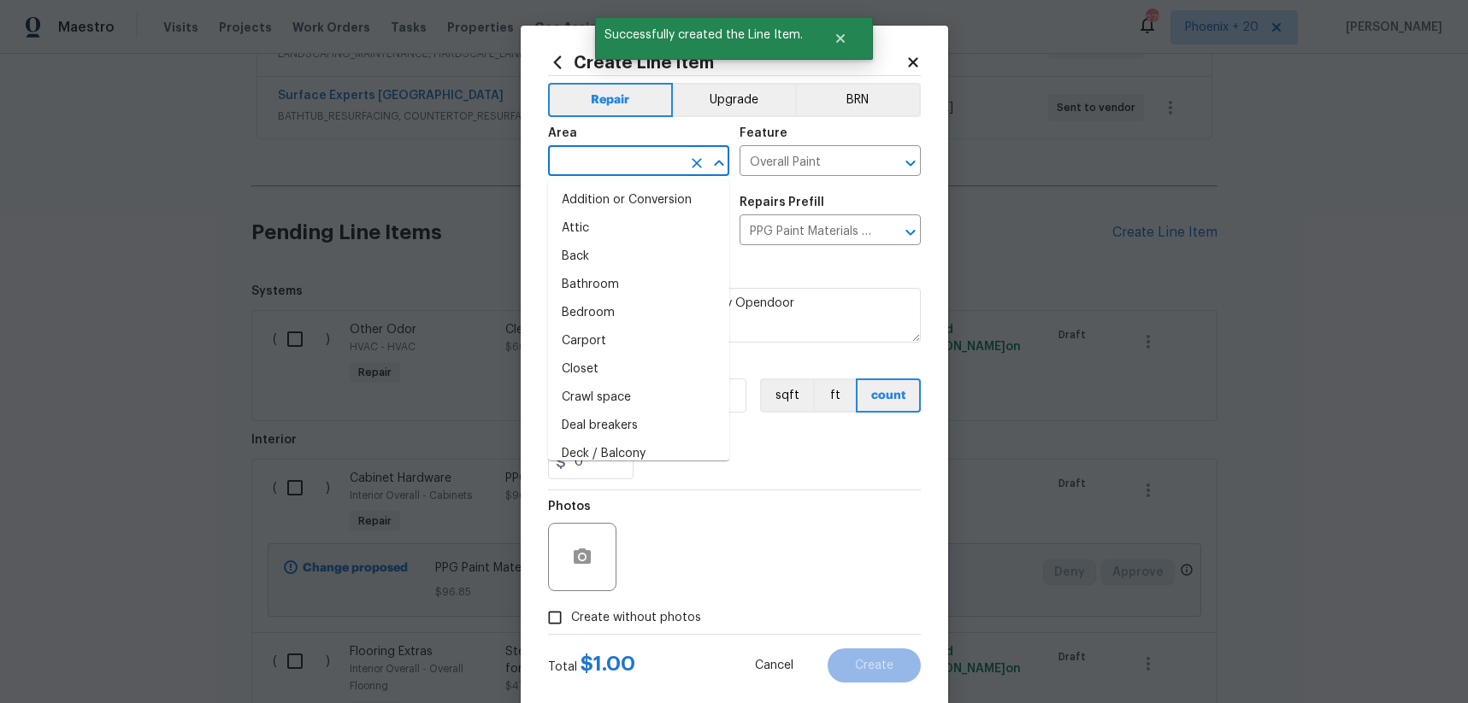
click at [646, 168] on input "text" at bounding box center [614, 163] width 133 height 26
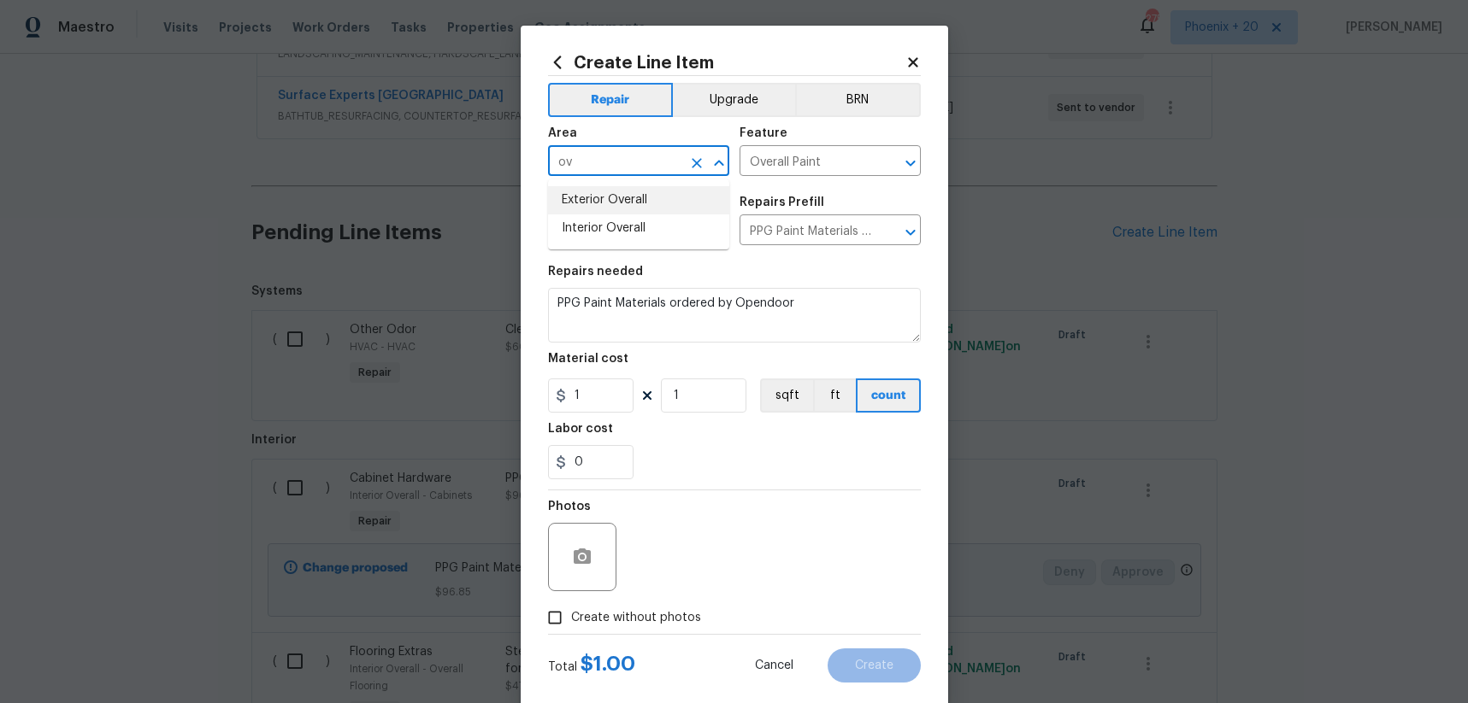
drag, startPoint x: 643, startPoint y: 210, endPoint x: 625, endPoint y: 345, distance: 136.2
click at [642, 213] on li "Exterior Overall" at bounding box center [638, 200] width 181 height 28
type input "Exterior Overall"
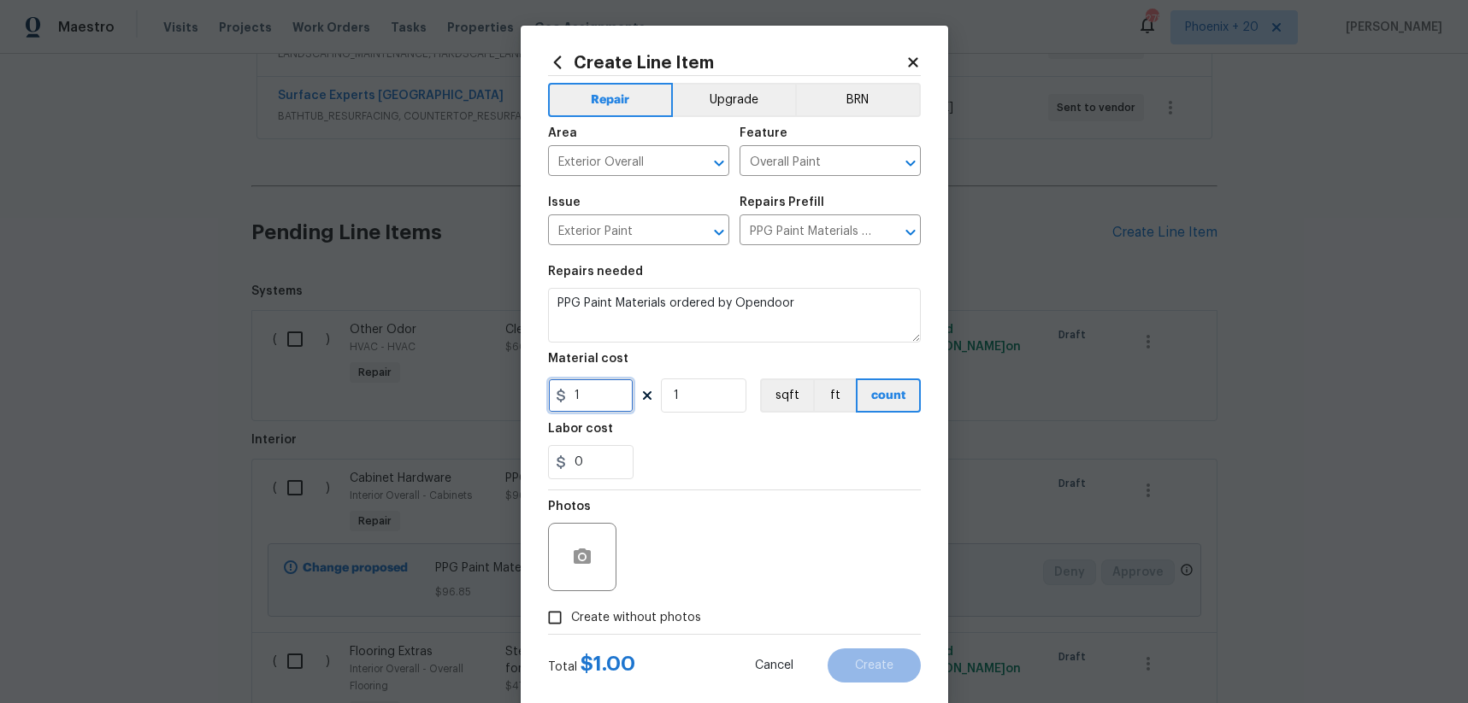
drag, startPoint x: 604, startPoint y: 386, endPoint x: 564, endPoint y: 394, distance: 40.9
click at [564, 394] on div "1" at bounding box center [590, 396] width 85 height 34
type input "94.29"
drag, startPoint x: 614, startPoint y: 614, endPoint x: 637, endPoint y: 605, distance: 24.6
click at [615, 613] on span "Create without photos" at bounding box center [636, 618] width 130 height 18
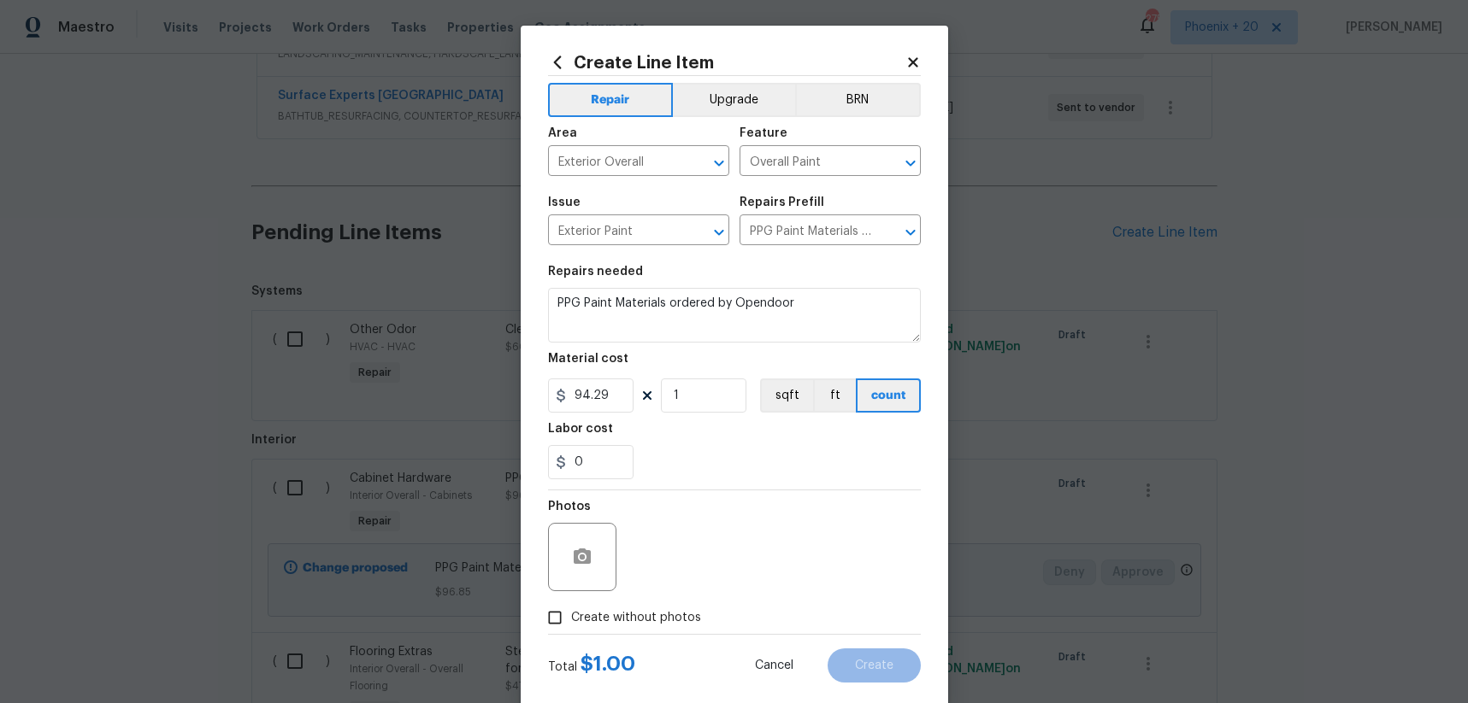
click at [571, 613] on input "Create without photos" at bounding box center [554, 618] width 32 height 32
checkbox input "true"
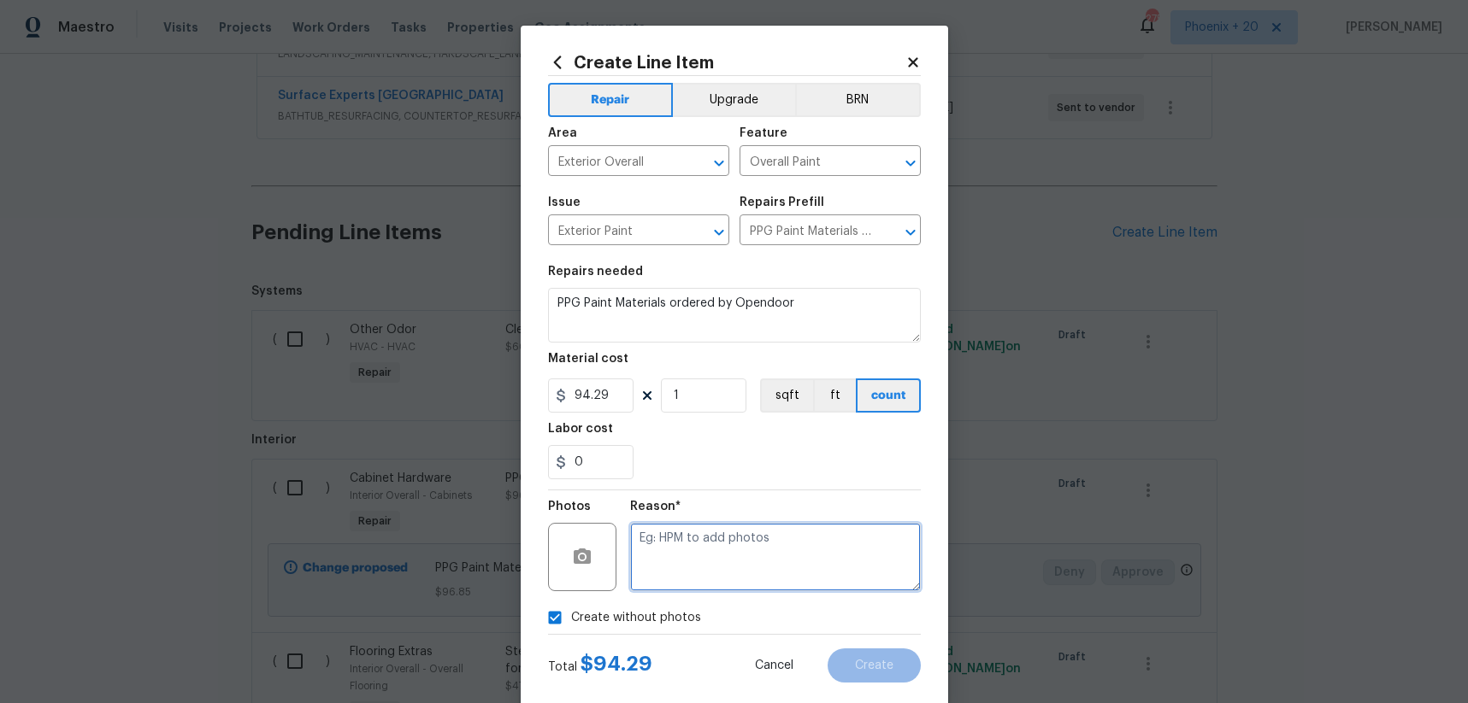
click at [699, 574] on textarea at bounding box center [775, 557] width 291 height 68
type textarea "NA"
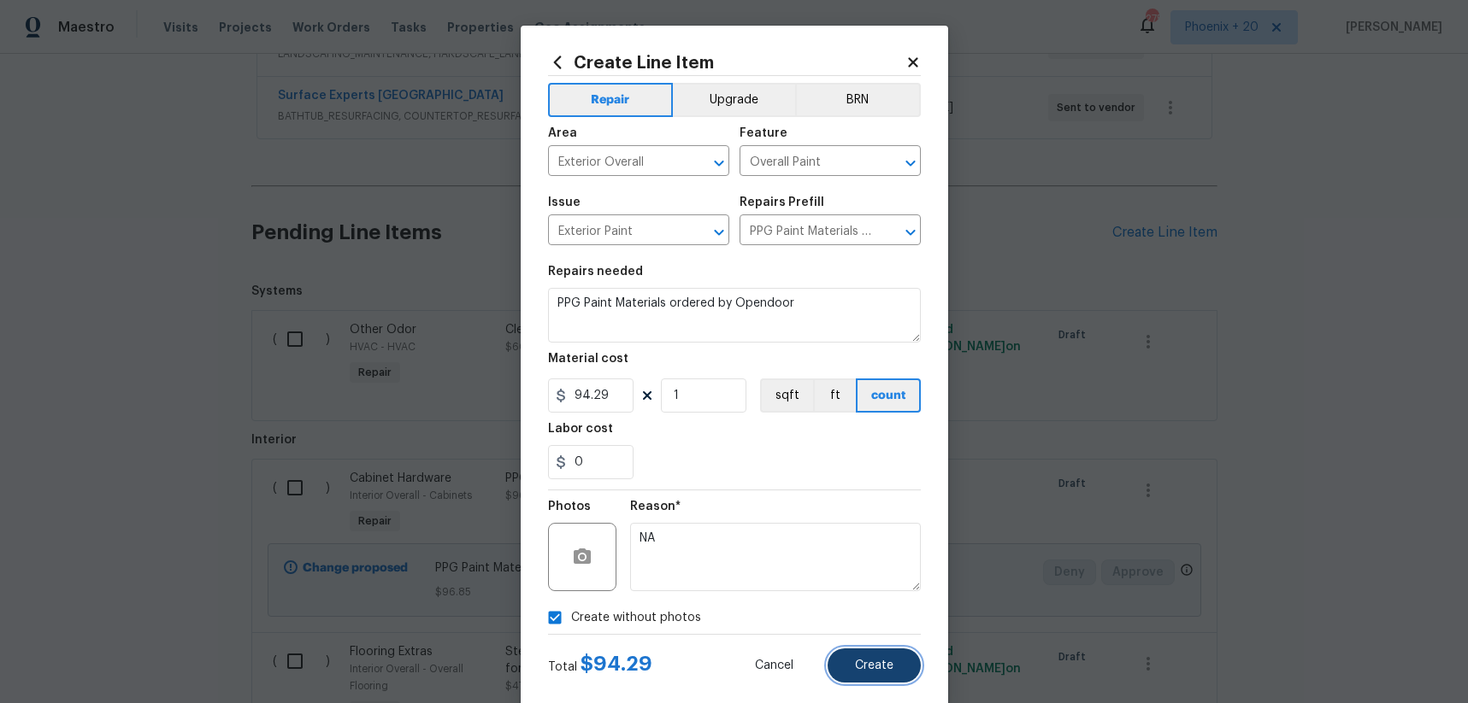
click at [848, 676] on button "Create" at bounding box center [873, 666] width 93 height 34
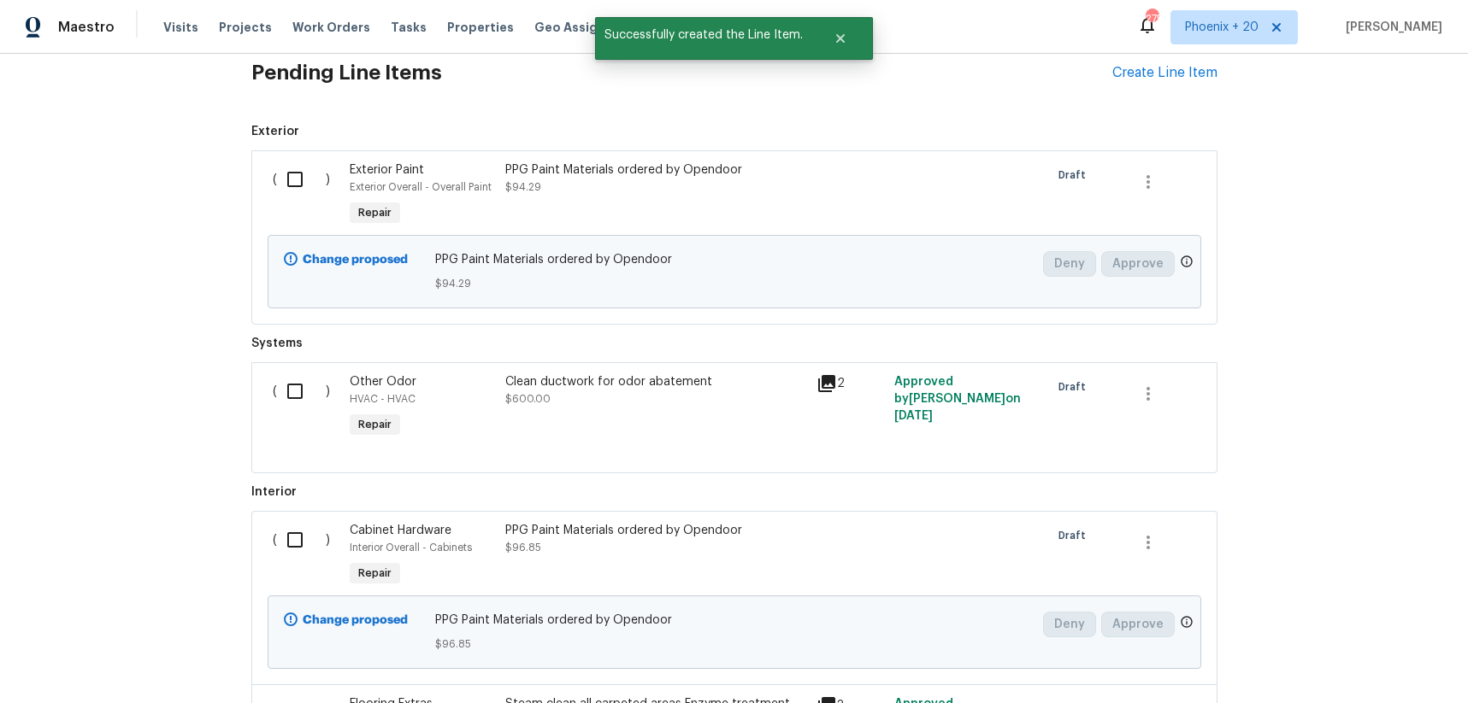
scroll to position [724, 0]
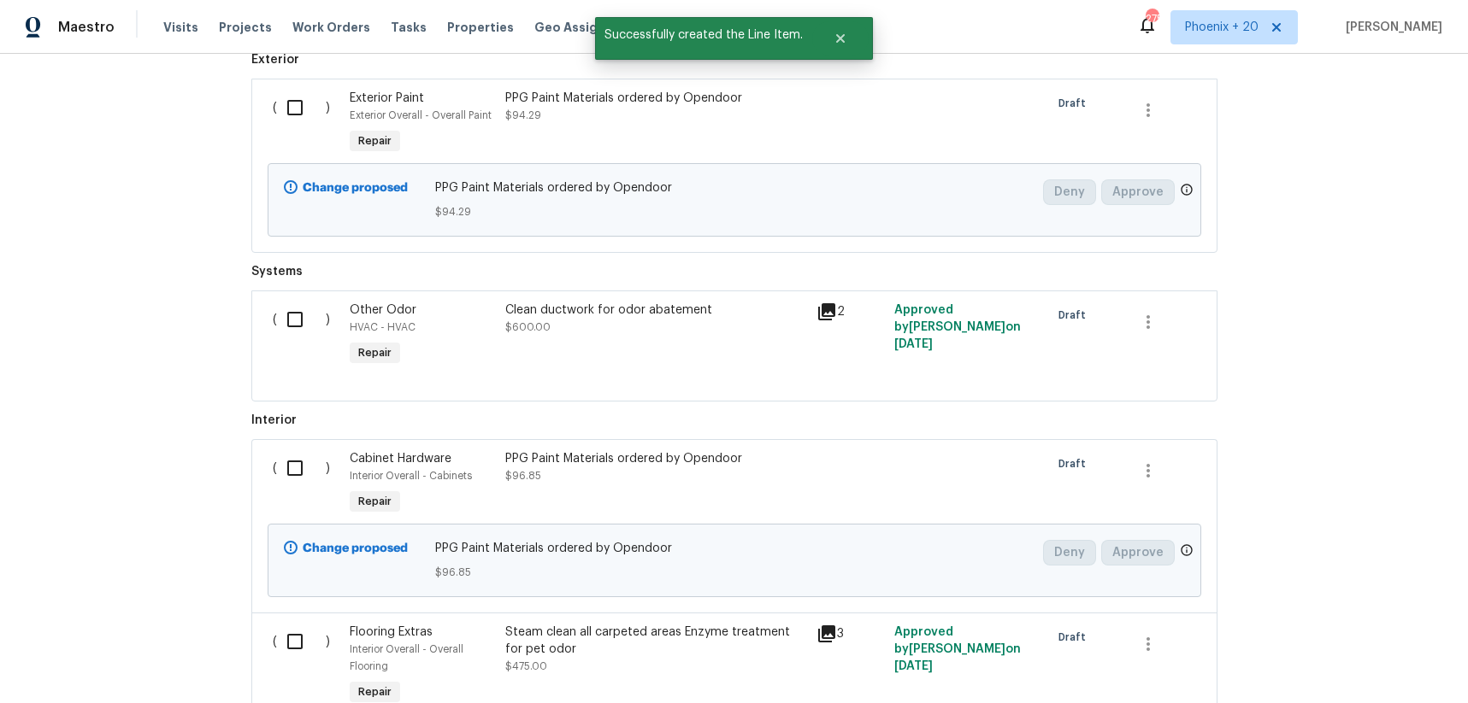
drag, startPoint x: 306, startPoint y: 108, endPoint x: 290, endPoint y: 135, distance: 31.8
click at [306, 109] on input "checkbox" at bounding box center [301, 108] width 49 height 36
checkbox input "true"
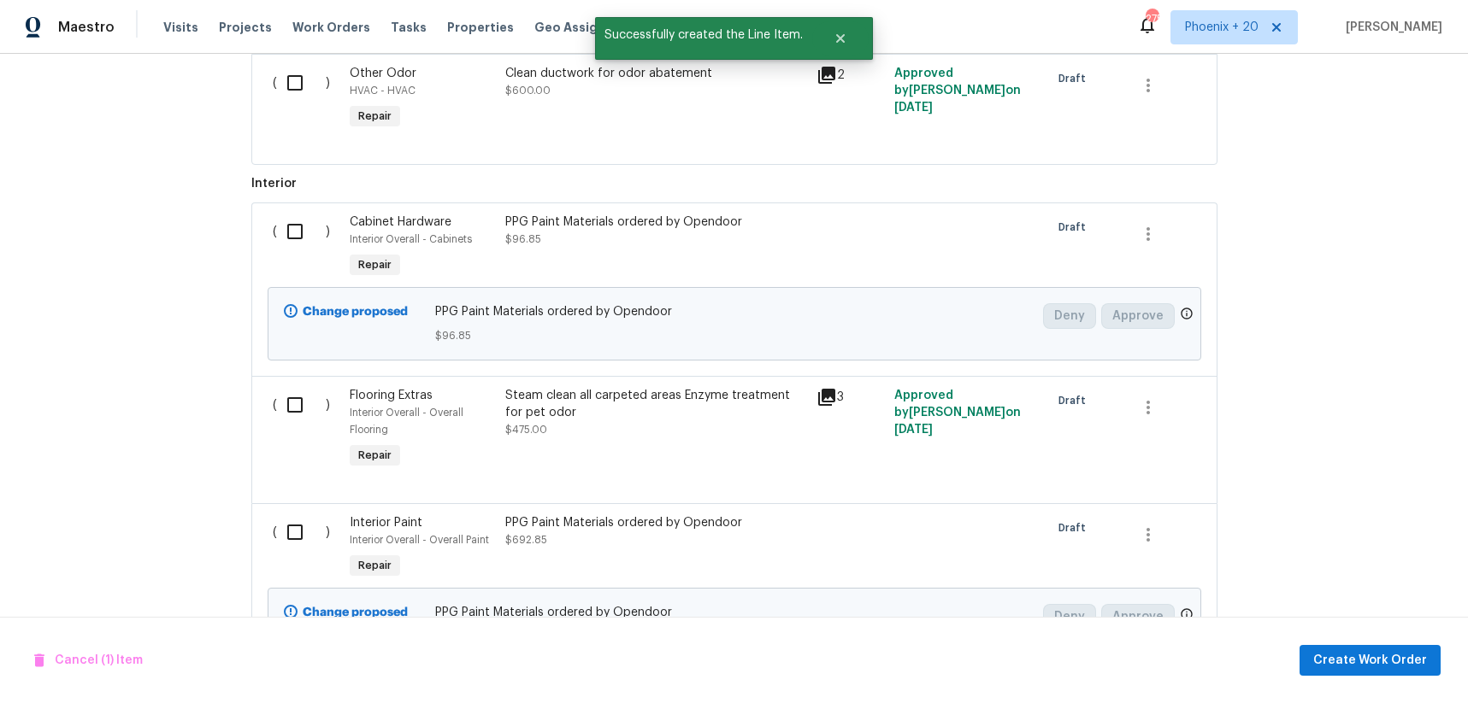
scroll to position [1051, 0]
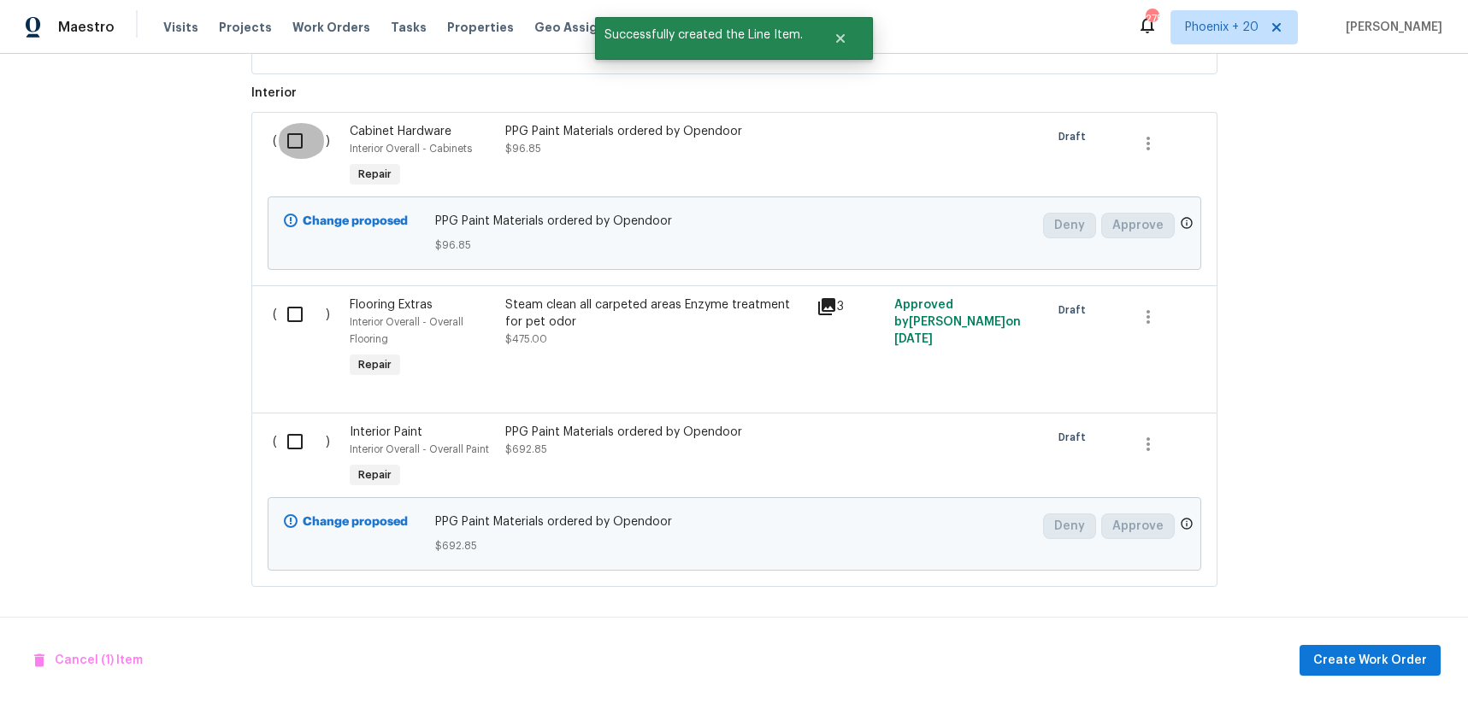
click at [303, 129] on input "checkbox" at bounding box center [301, 141] width 49 height 36
checkbox input "true"
click at [296, 450] on input "checkbox" at bounding box center [301, 442] width 49 height 36
checkbox input "true"
click at [1326, 667] on span "Create Work Order" at bounding box center [1370, 660] width 114 height 21
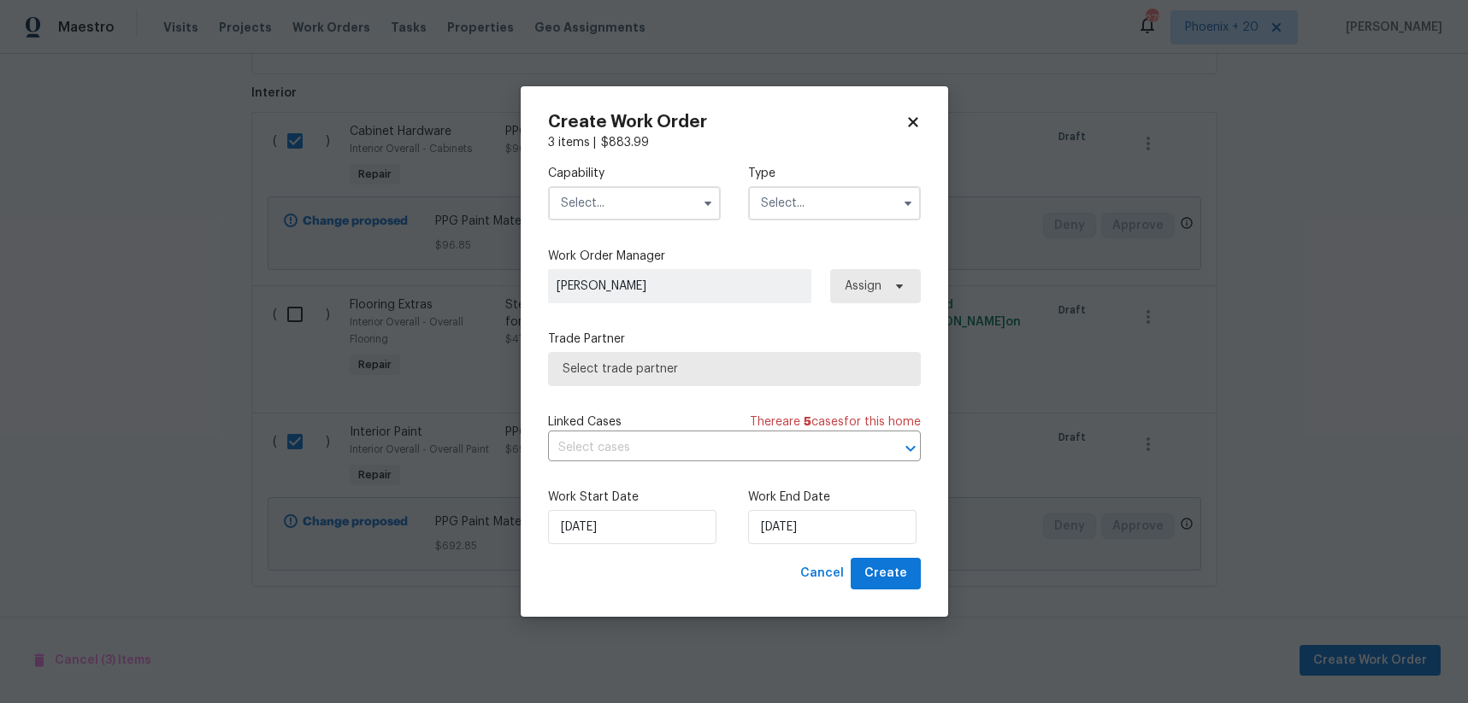
click at [645, 214] on input "text" at bounding box center [634, 203] width 173 height 34
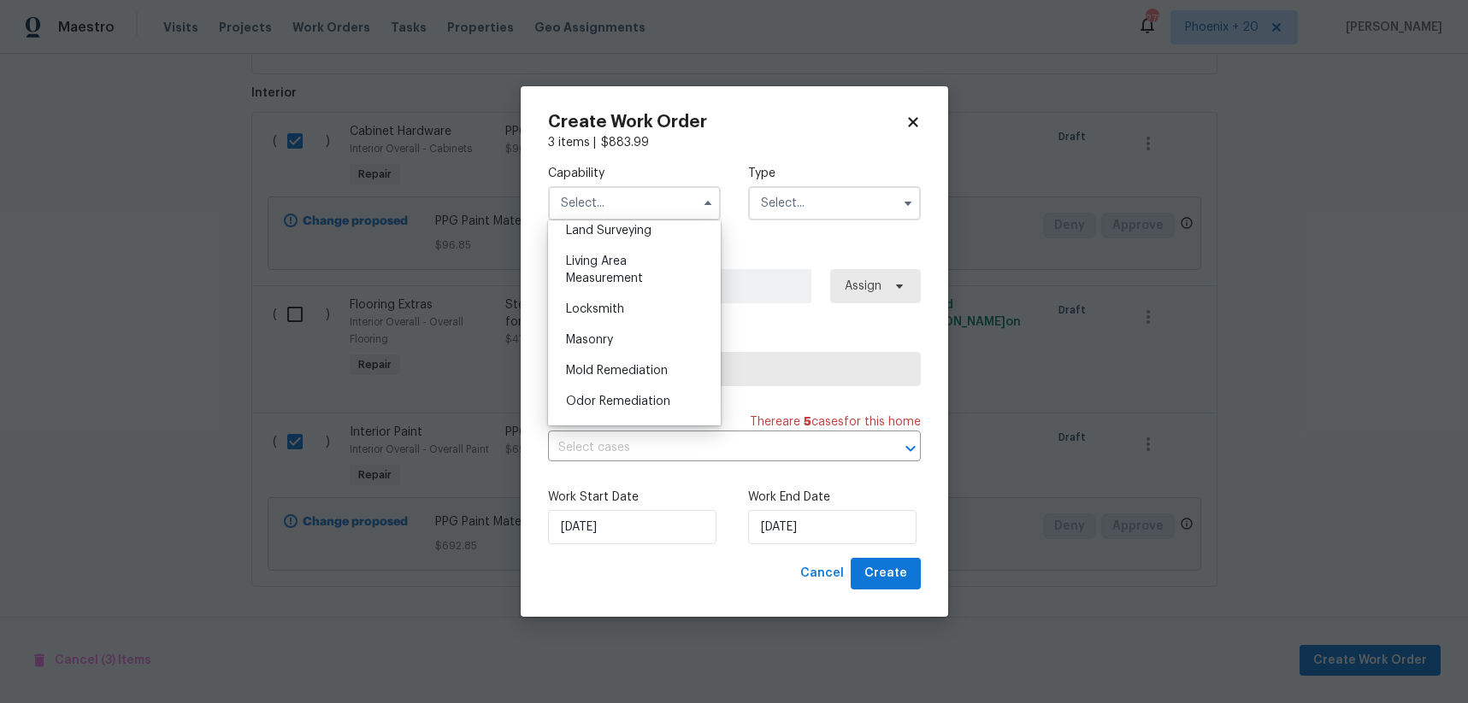
scroll to position [1395, 0]
drag, startPoint x: 640, startPoint y: 270, endPoint x: 768, endPoint y: 210, distance: 141.5
click at [640, 270] on div "Painting" at bounding box center [634, 281] width 164 height 31
type input "Painting"
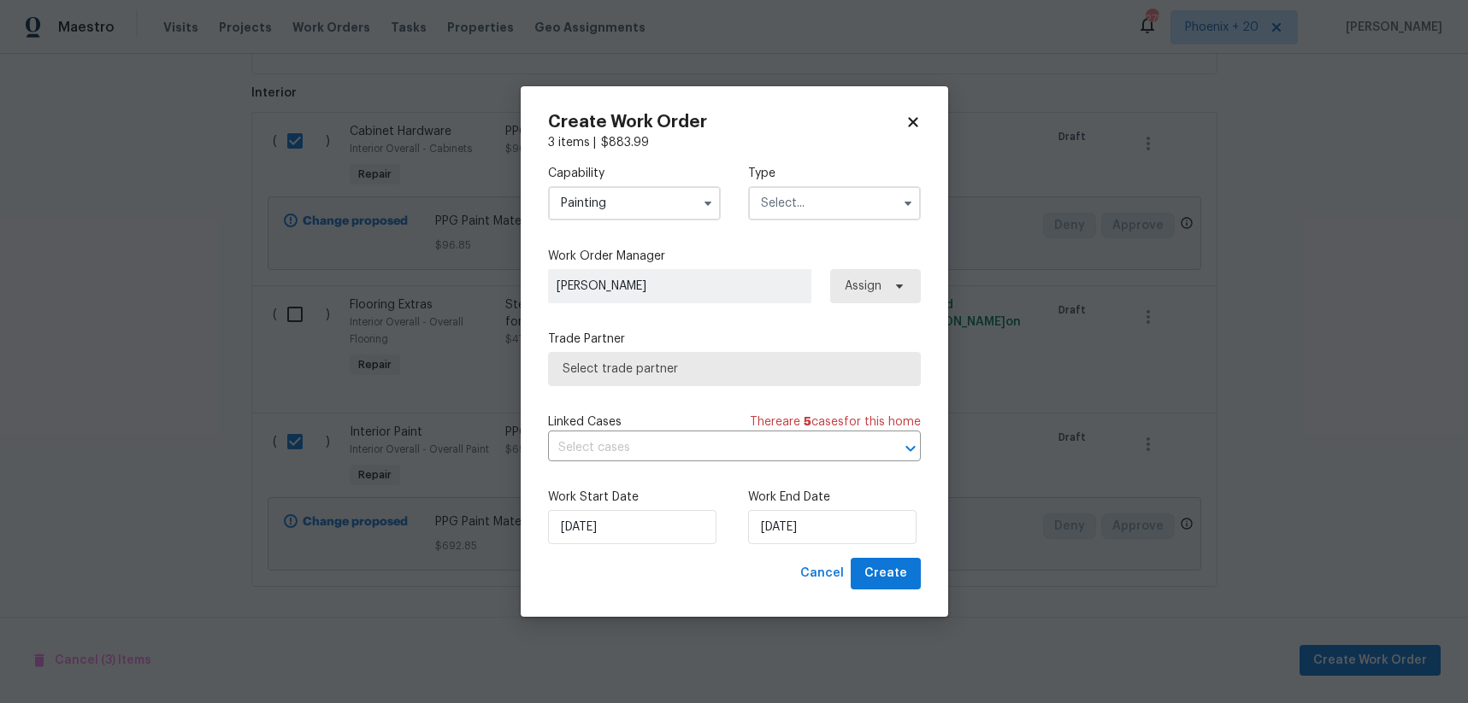
drag, startPoint x: 813, startPoint y: 197, endPoint x: 815, endPoint y: 209, distance: 13.1
click at [815, 204] on input "text" at bounding box center [834, 203] width 173 height 34
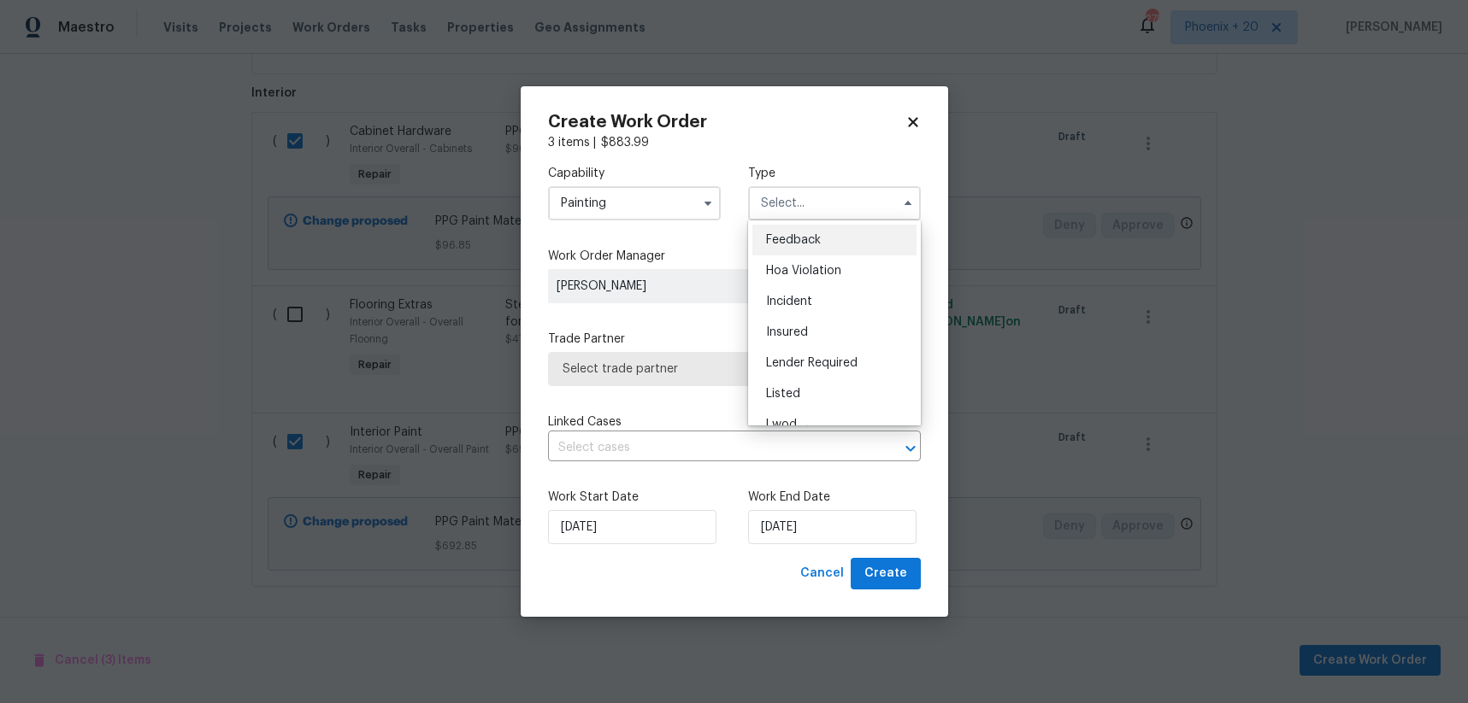
scroll to position [203, 0]
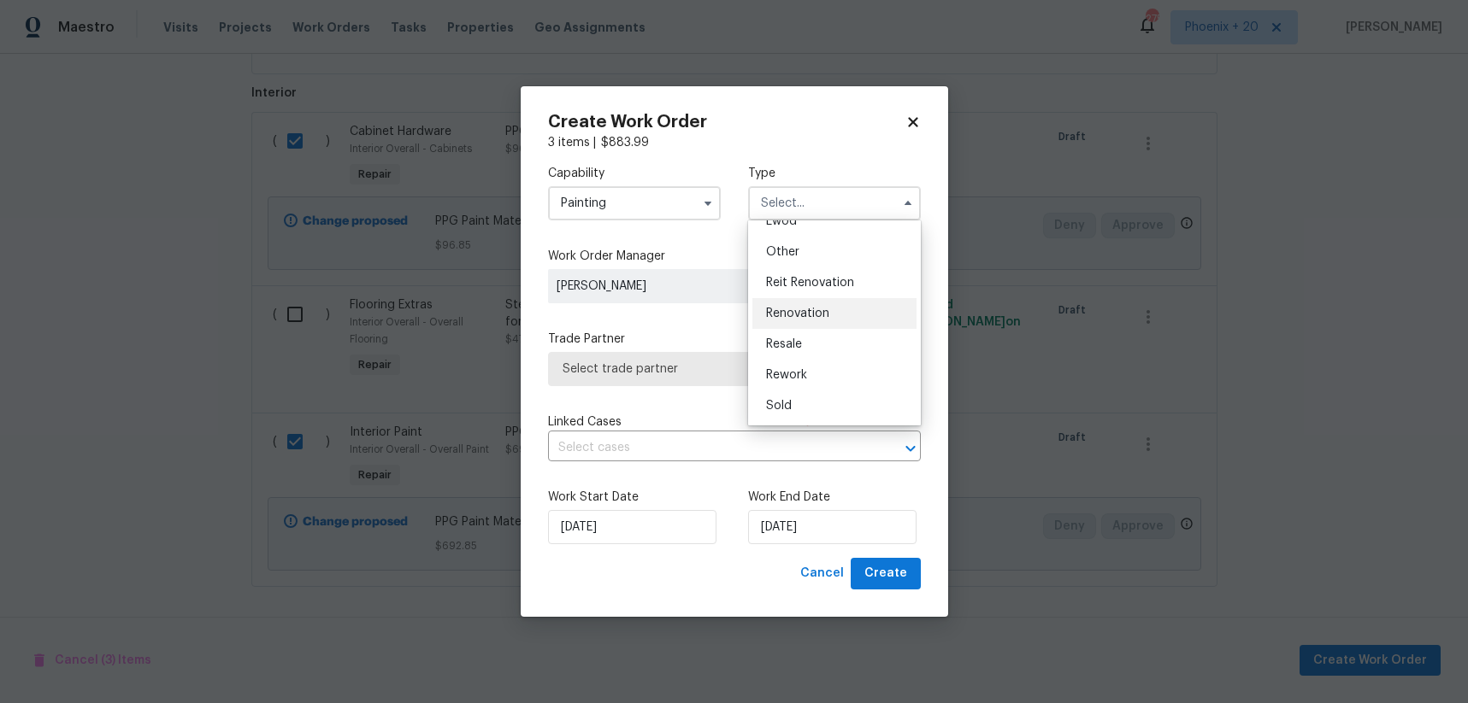
click at [822, 315] on span "Renovation" at bounding box center [797, 314] width 63 height 12
type input "Renovation"
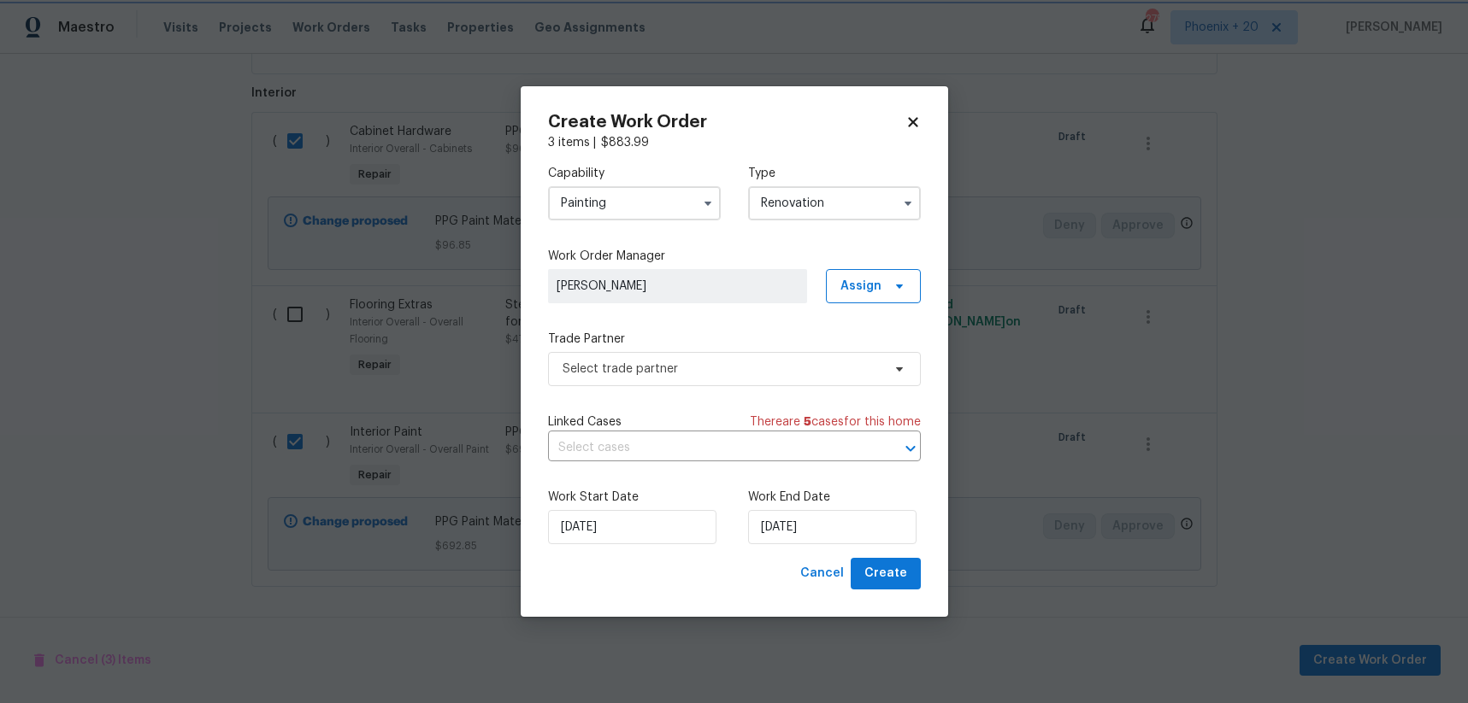
scroll to position [0, 0]
click at [868, 298] on span "Assign" at bounding box center [873, 286] width 95 height 34
click at [859, 351] on div "Assign to me" at bounding box center [876, 358] width 74 height 17
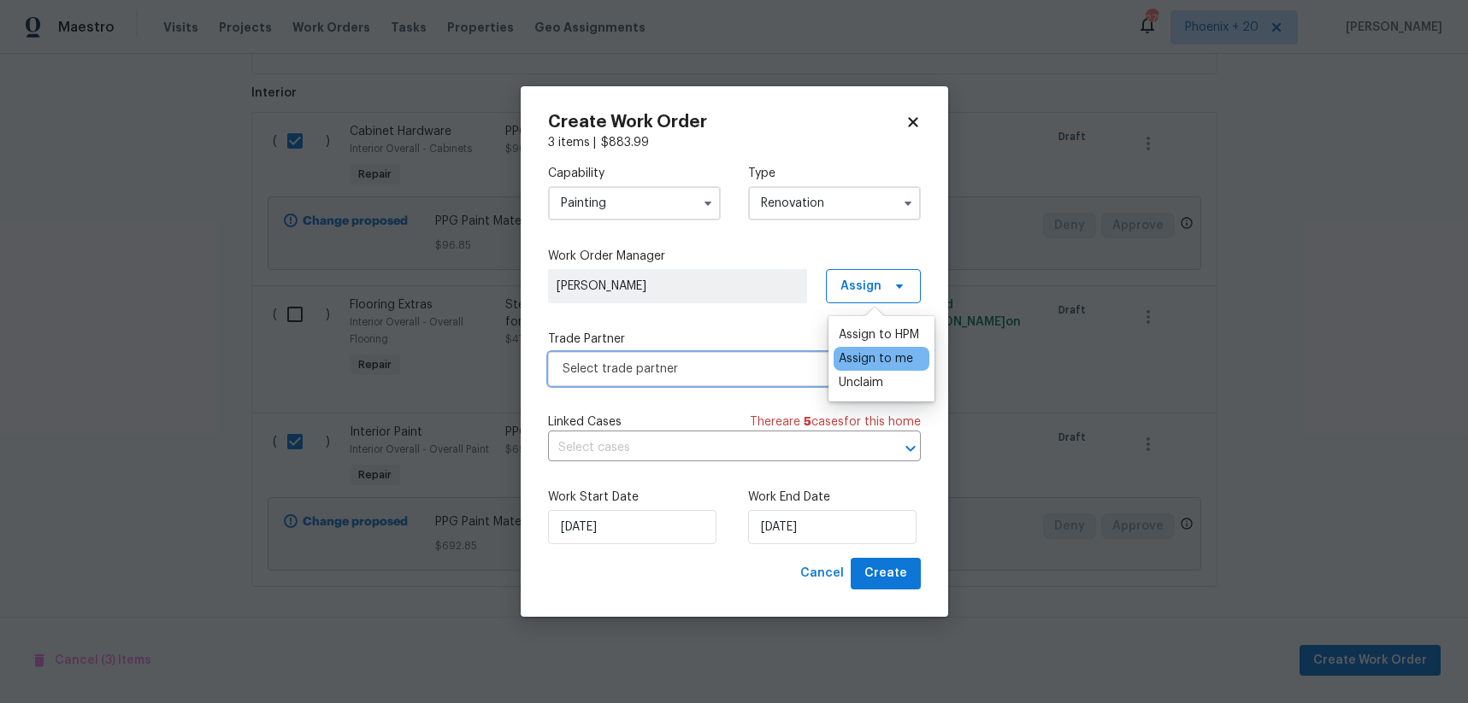
click at [720, 374] on span "Select trade partner" at bounding box center [721, 369] width 319 height 17
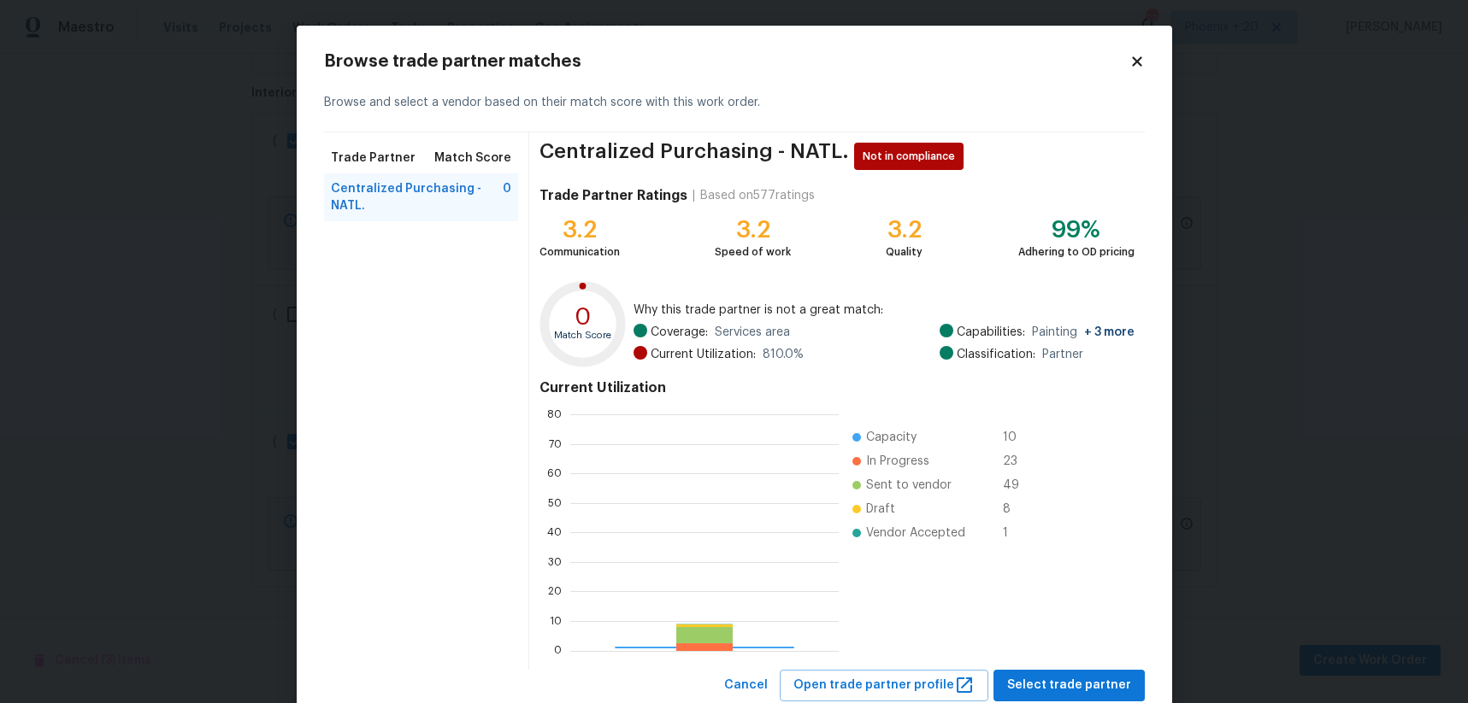
scroll to position [239, 268]
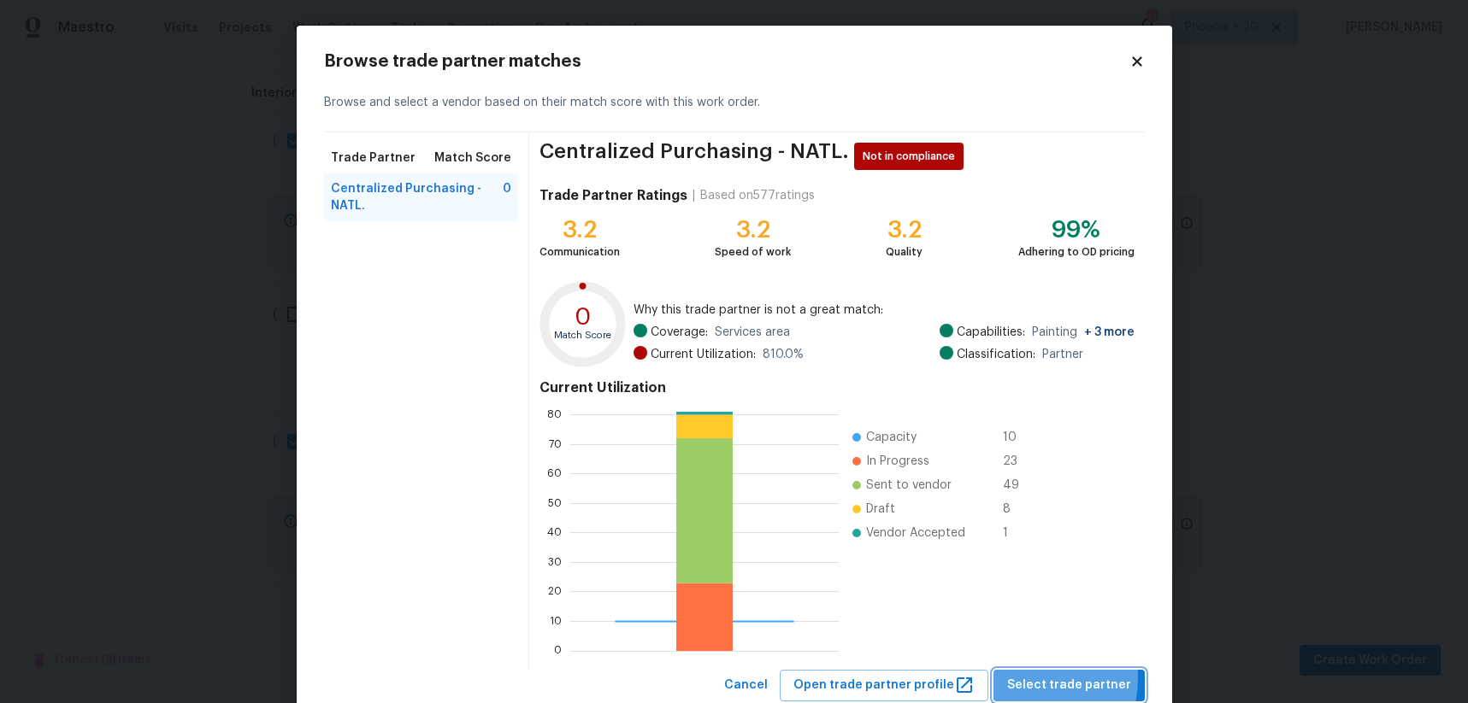
click at [1030, 679] on span "Select trade partner" at bounding box center [1069, 685] width 124 height 21
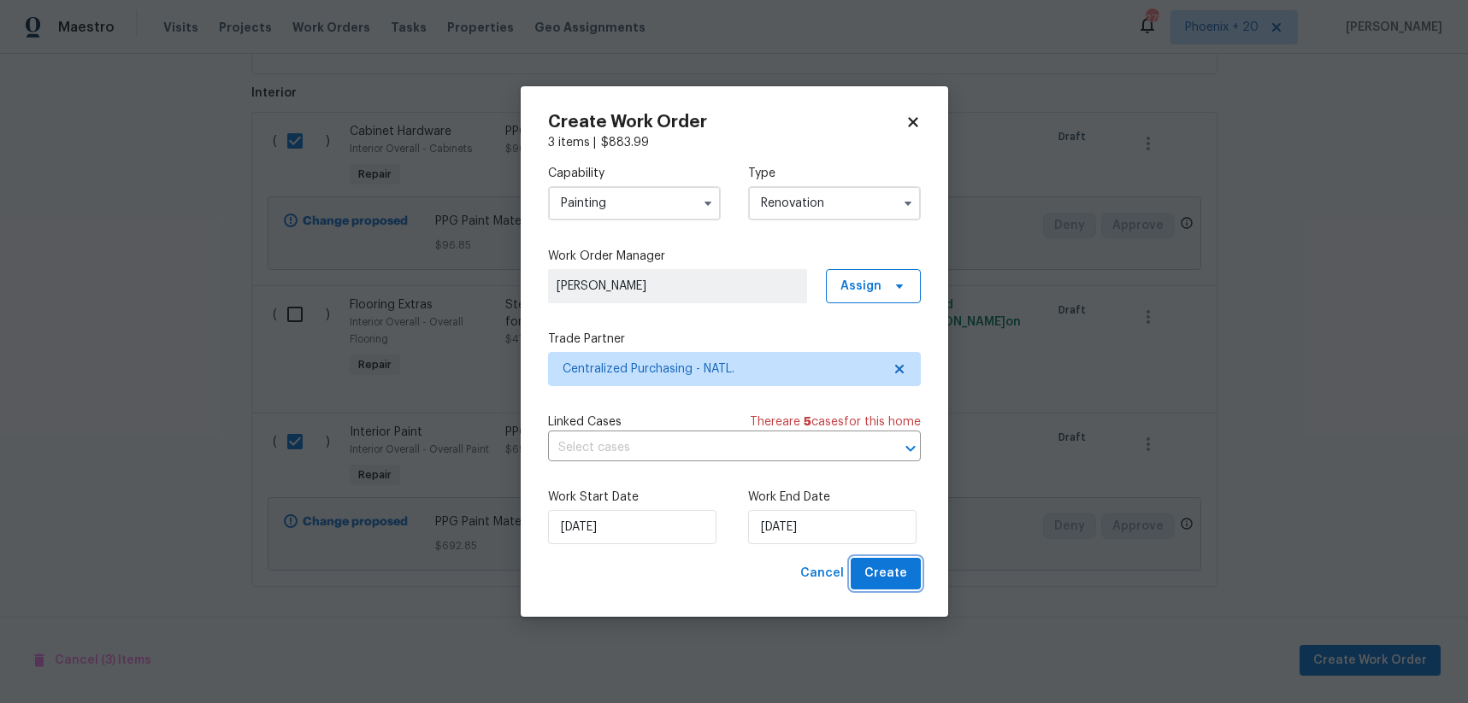
click at [874, 586] on button "Create" at bounding box center [885, 574] width 70 height 32
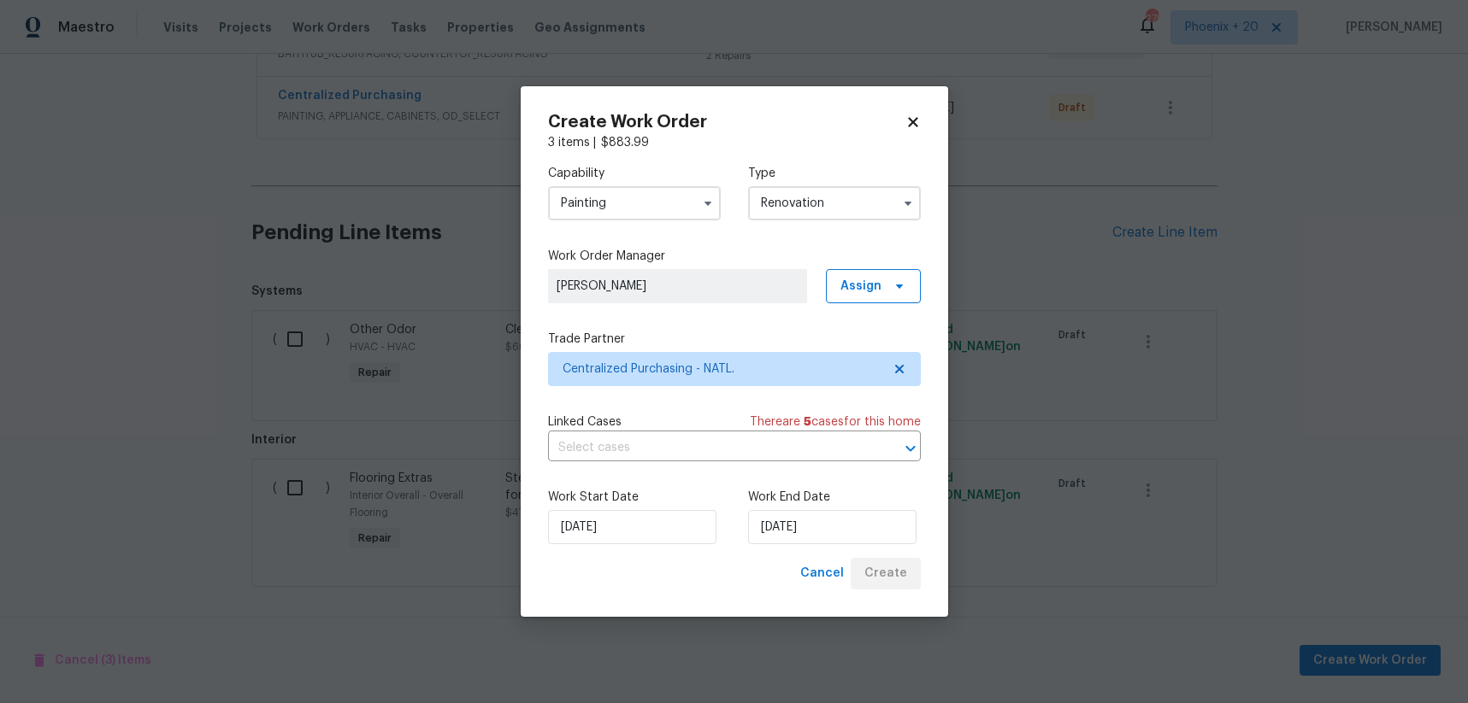
scroll to position [555, 0]
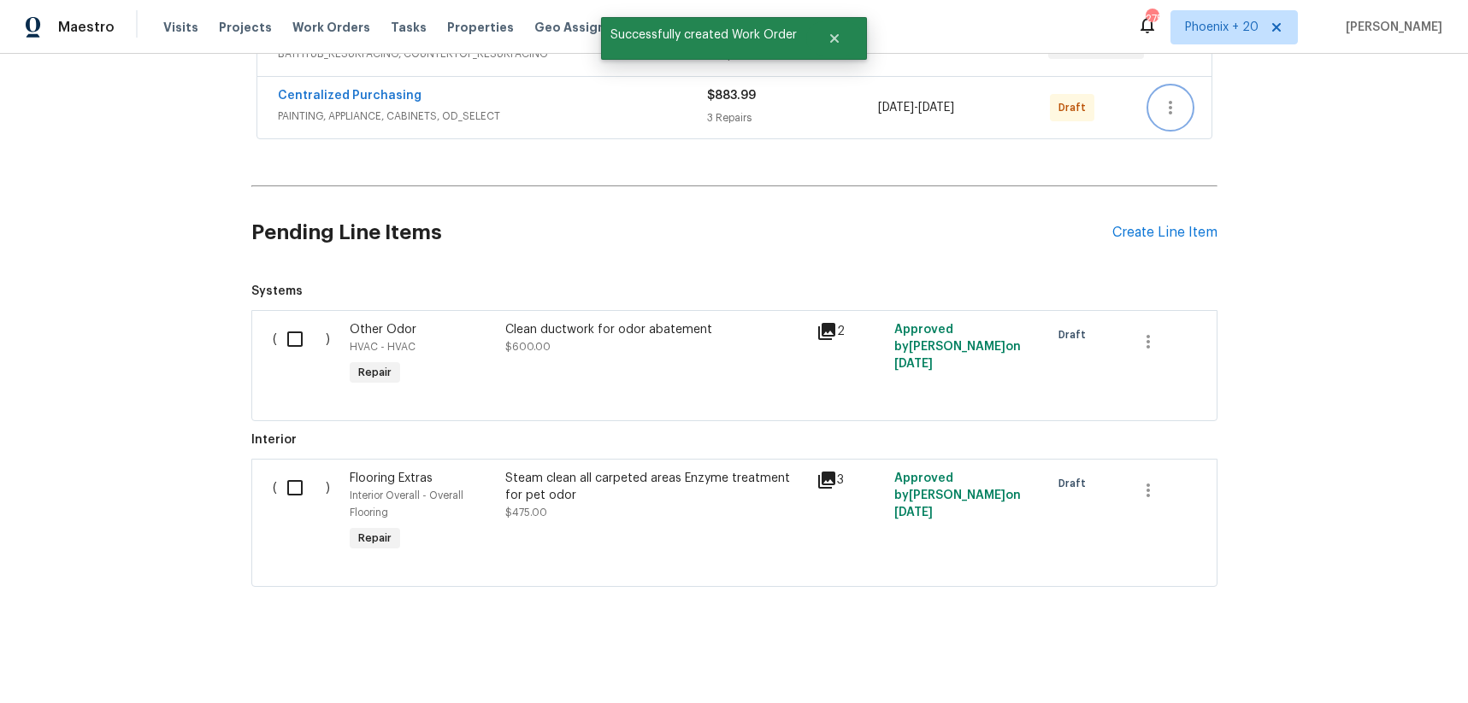
click at [1180, 101] on button "button" at bounding box center [1170, 107] width 41 height 41
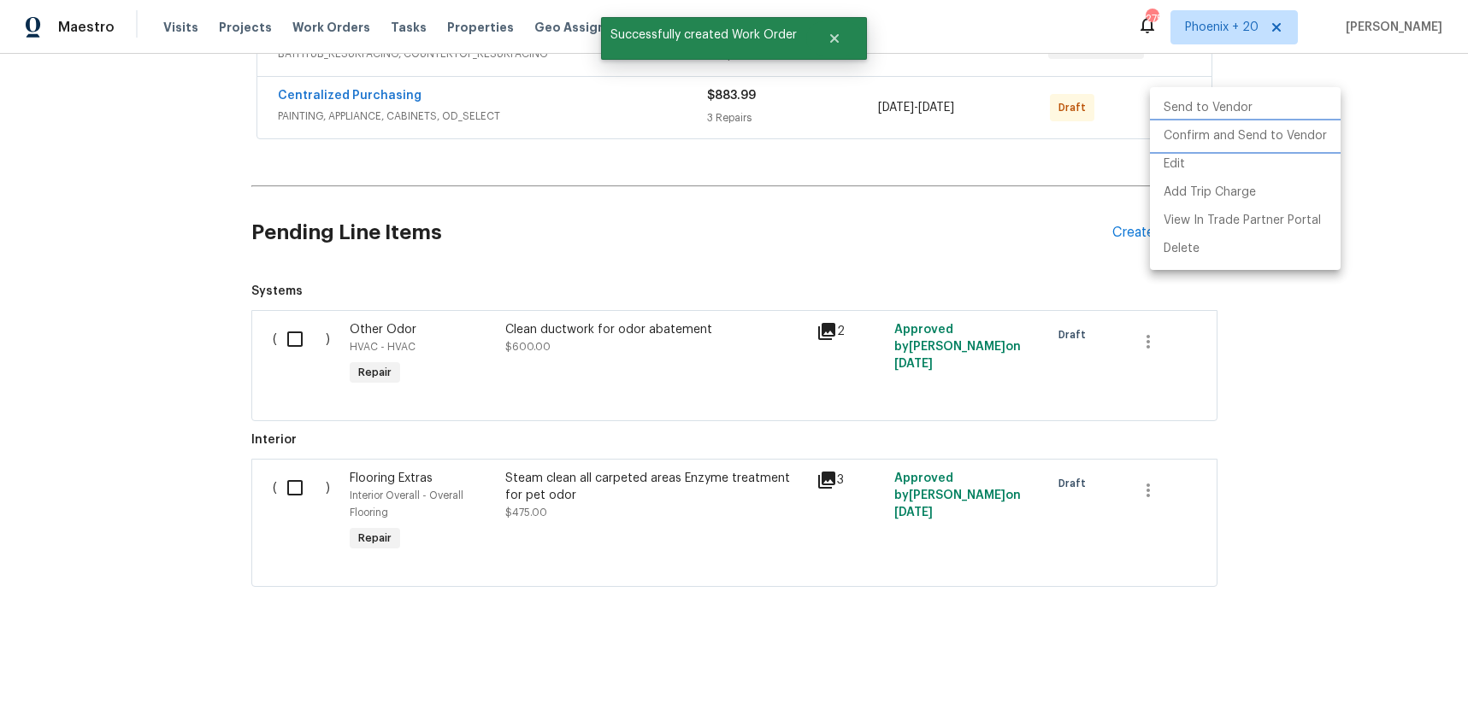
click at [1164, 138] on li "Confirm and Send to Vendor" at bounding box center [1245, 136] width 191 height 28
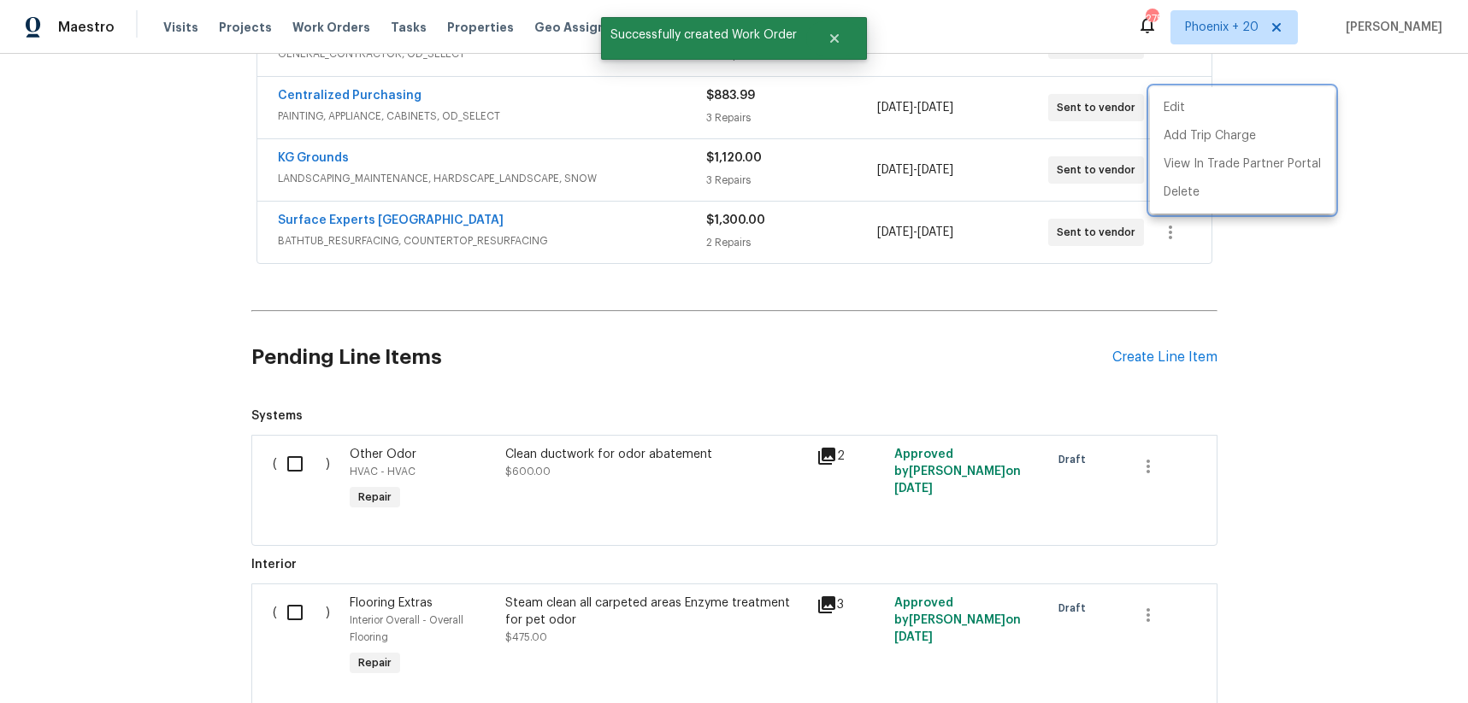
drag, startPoint x: 479, startPoint y: 128, endPoint x: 387, endPoint y: 112, distance: 92.9
click at [465, 128] on div at bounding box center [734, 351] width 1468 height 703
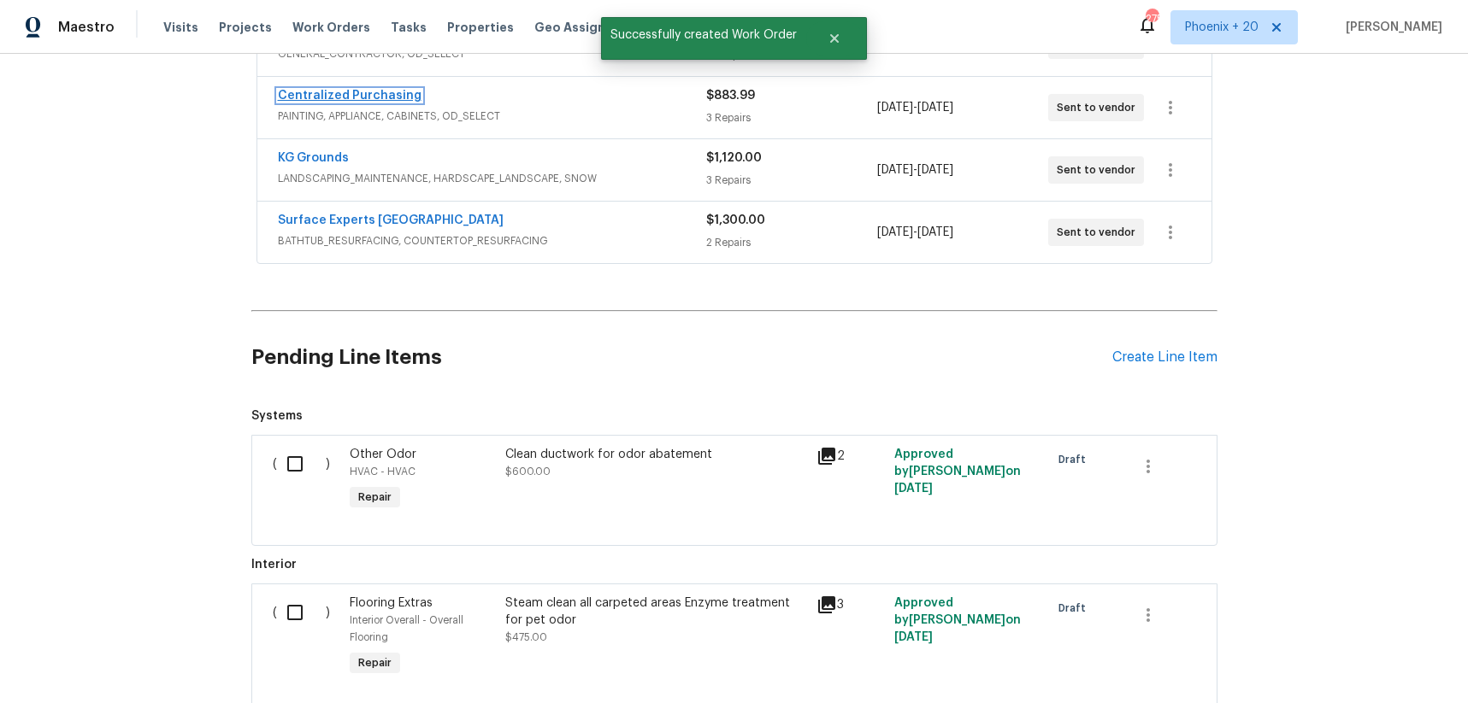
click at [372, 100] on link "Centralized Purchasing" at bounding box center [350, 96] width 144 height 12
